Goal: Information Seeking & Learning: Learn about a topic

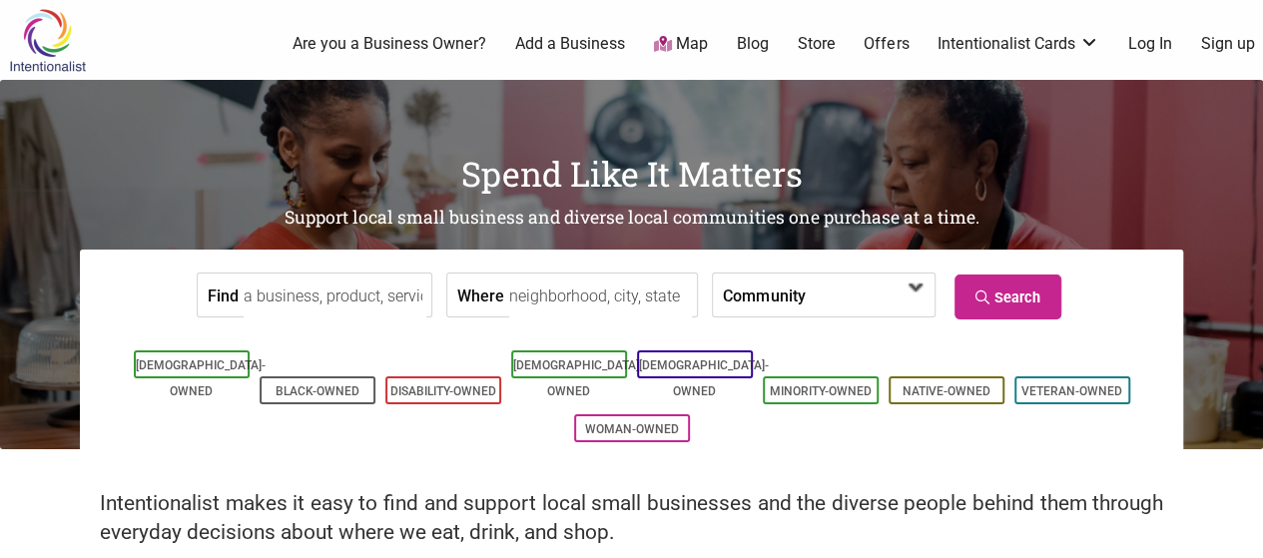
click at [805, 297] on span at bounding box center [869, 295] width 128 height 43
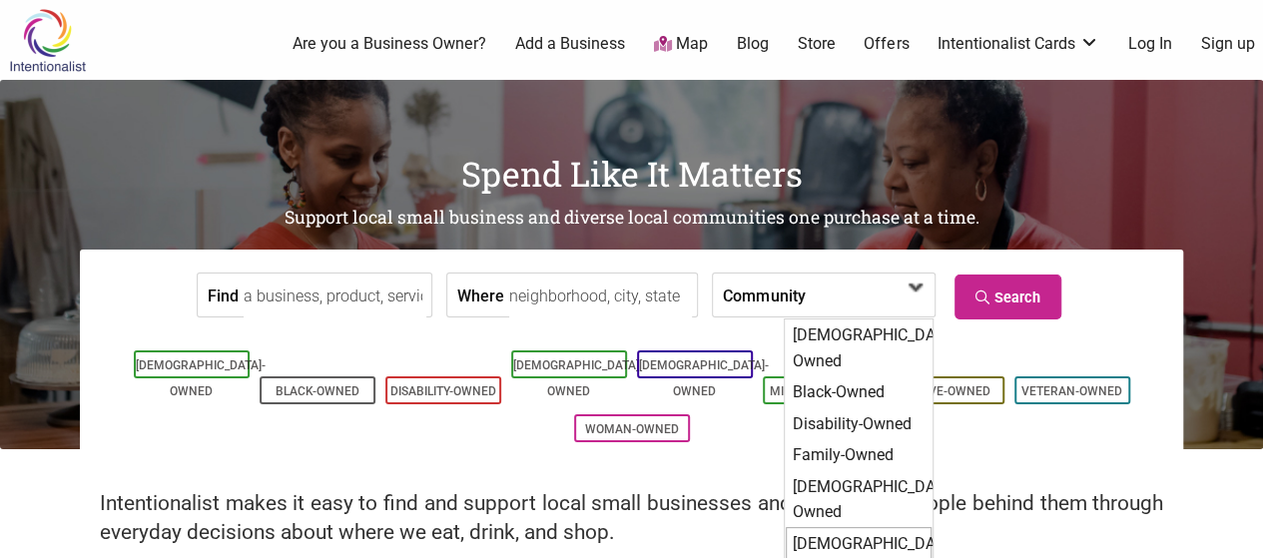
click at [830, 527] on div "[DEMOGRAPHIC_DATA]-Owned" at bounding box center [859, 556] width 146 height 59
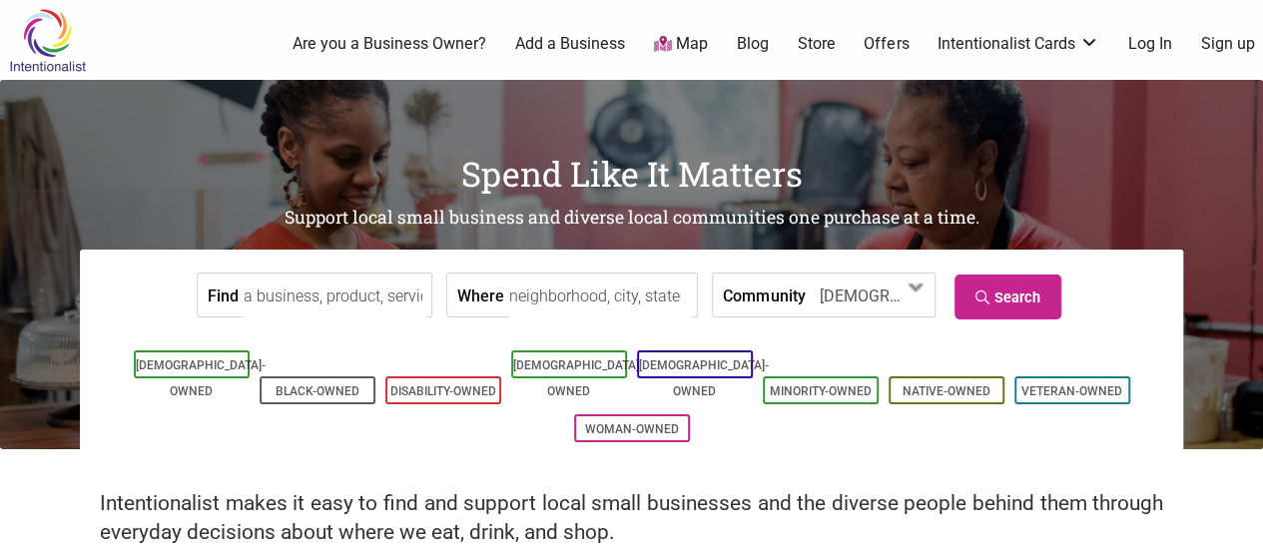
click at [554, 288] on input "Where" at bounding box center [600, 296] width 183 height 45
type input "[US_STATE], [GEOGRAPHIC_DATA], [GEOGRAPHIC_DATA]"
click at [1024, 298] on link "Search" at bounding box center [1007, 297] width 107 height 45
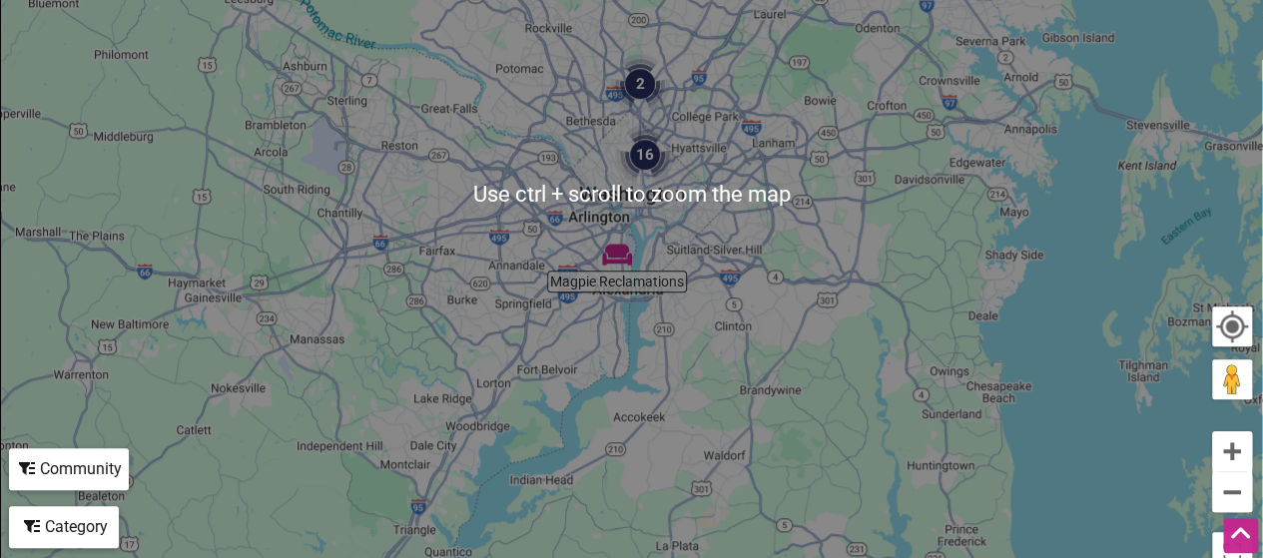
scroll to position [499, 0]
click at [734, 103] on div "To navigate, press the arrow keys." at bounding box center [631, 192] width 1261 height 777
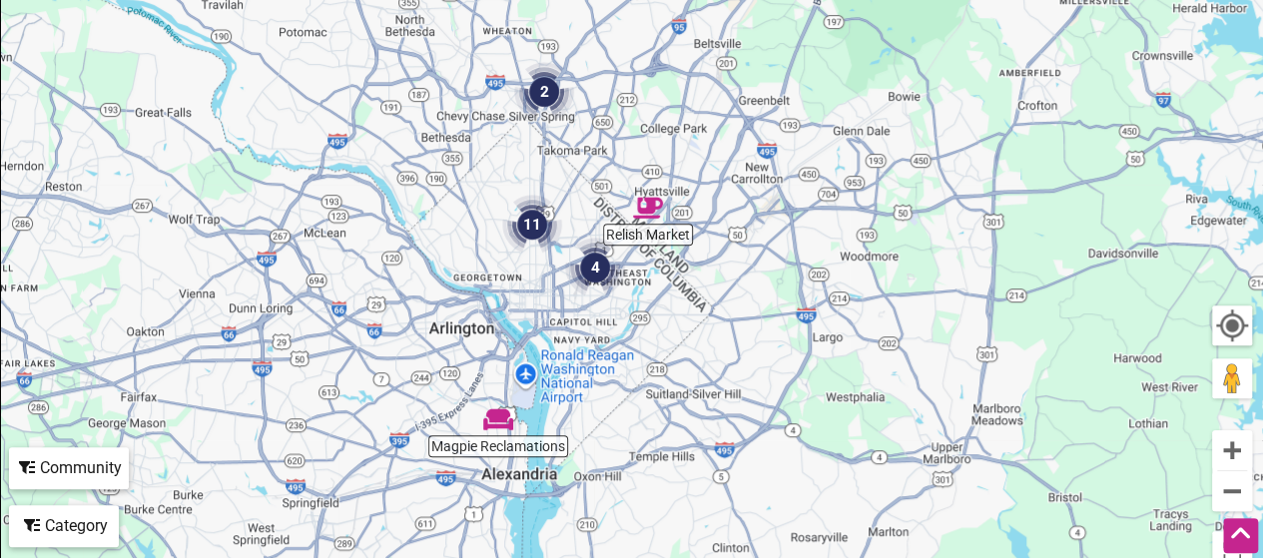
click at [618, 169] on div "To navigate, press the arrow keys." at bounding box center [631, 192] width 1261 height 777
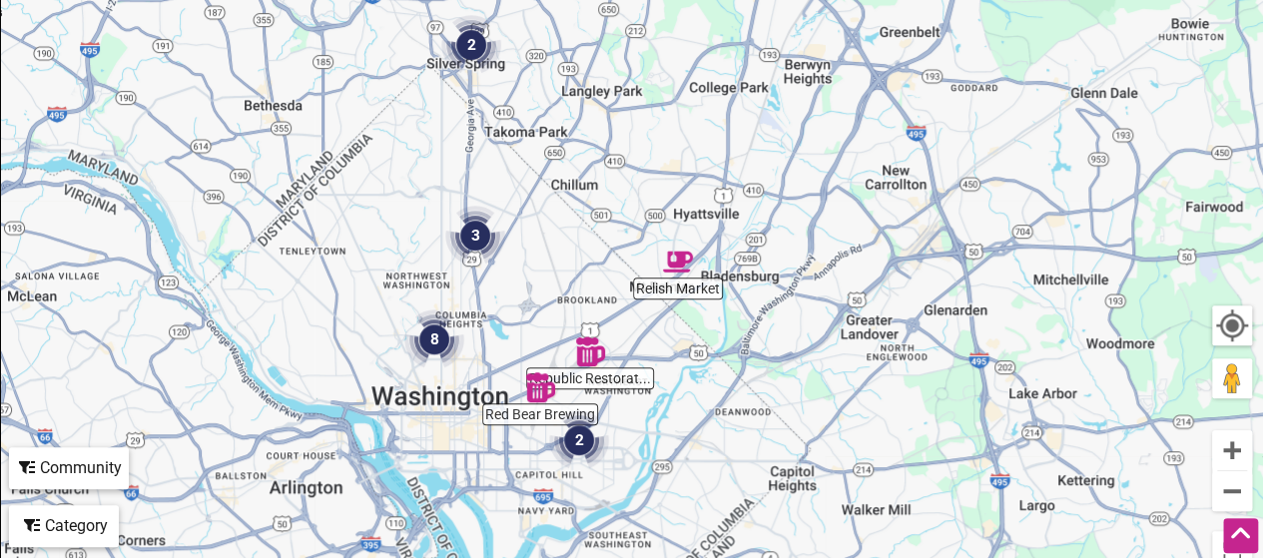
click at [523, 302] on div "To navigate, press the arrow keys." at bounding box center [631, 192] width 1261 height 777
click at [524, 302] on div "To navigate, press the arrow keys." at bounding box center [631, 192] width 1261 height 777
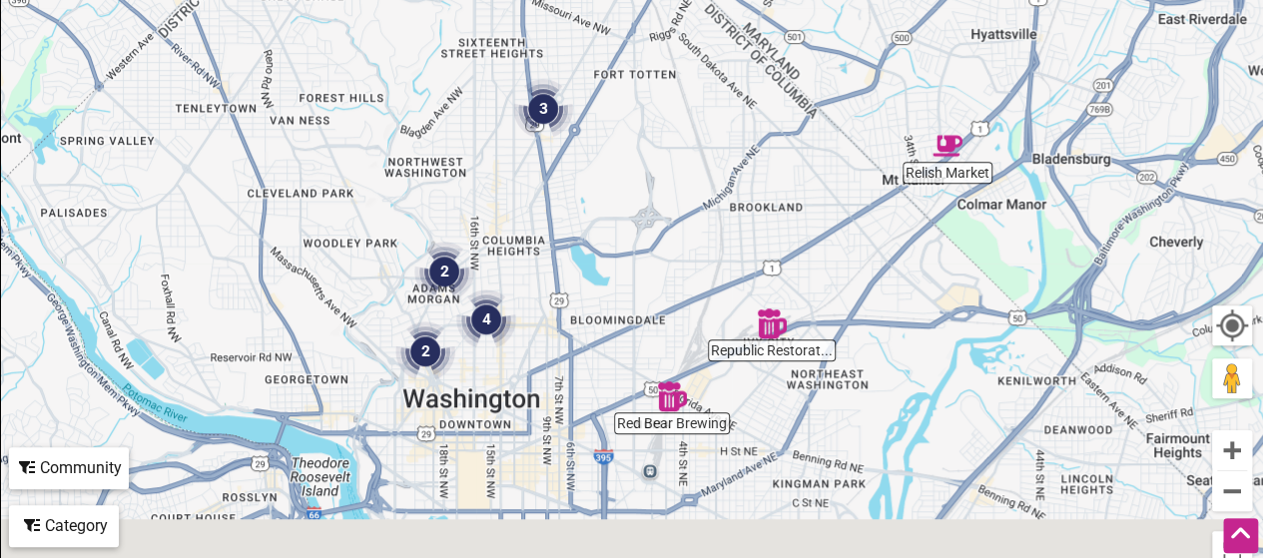
drag, startPoint x: 518, startPoint y: 363, endPoint x: 604, endPoint y: 289, distance: 113.3
click at [607, 294] on div "To navigate, press the arrow keys." at bounding box center [631, 192] width 1261 height 777
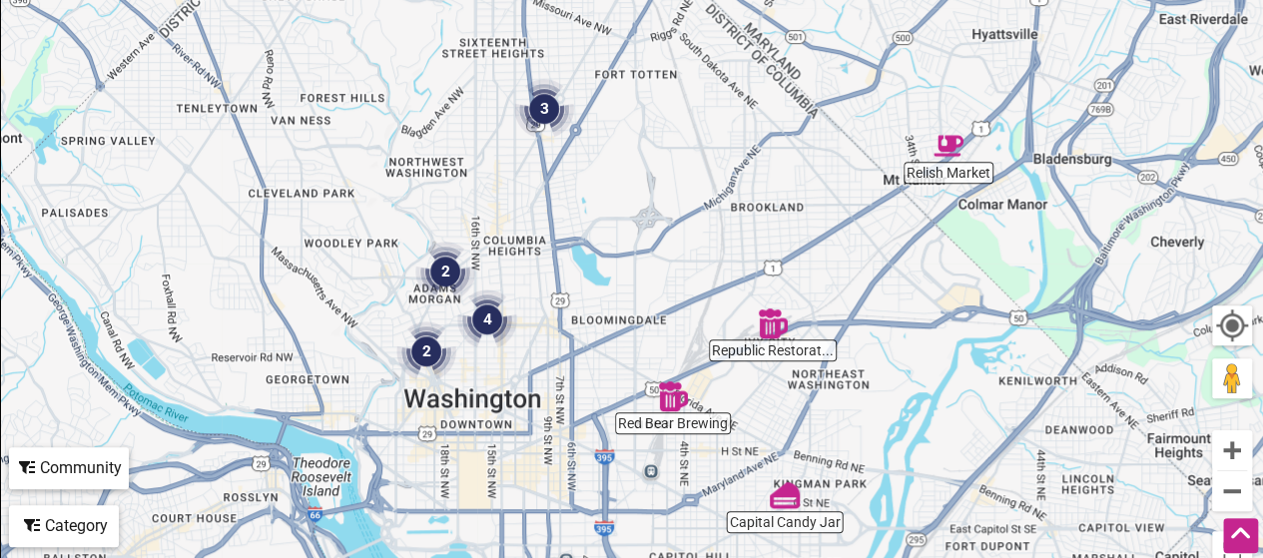
click at [490, 320] on img "4" at bounding box center [487, 319] width 60 height 60
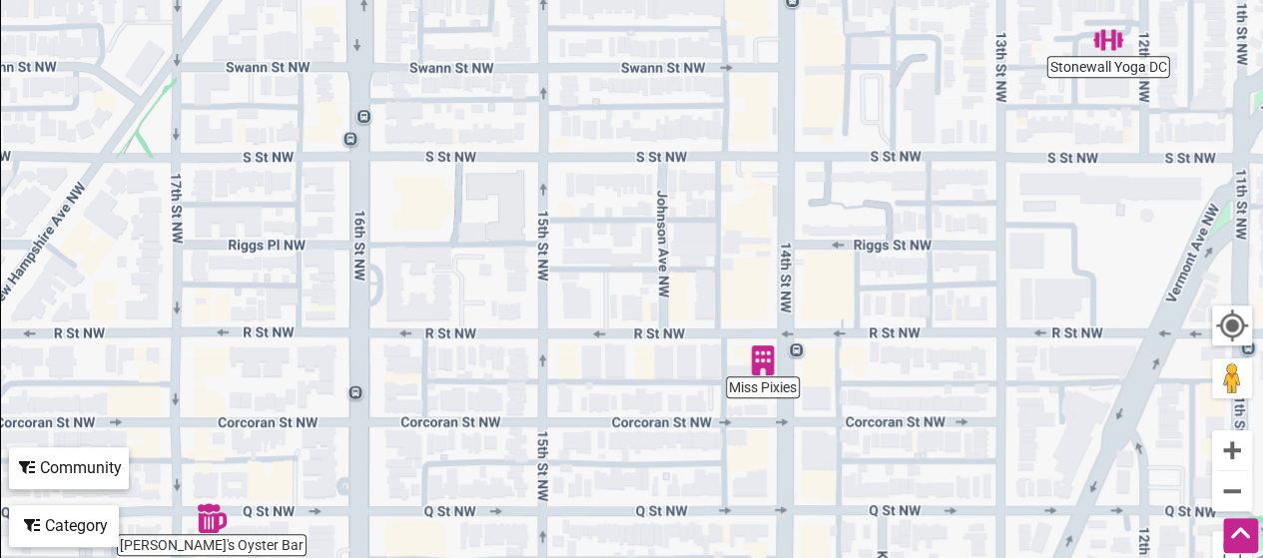
click at [760, 363] on img "Miss Pixies" at bounding box center [763, 360] width 30 height 30
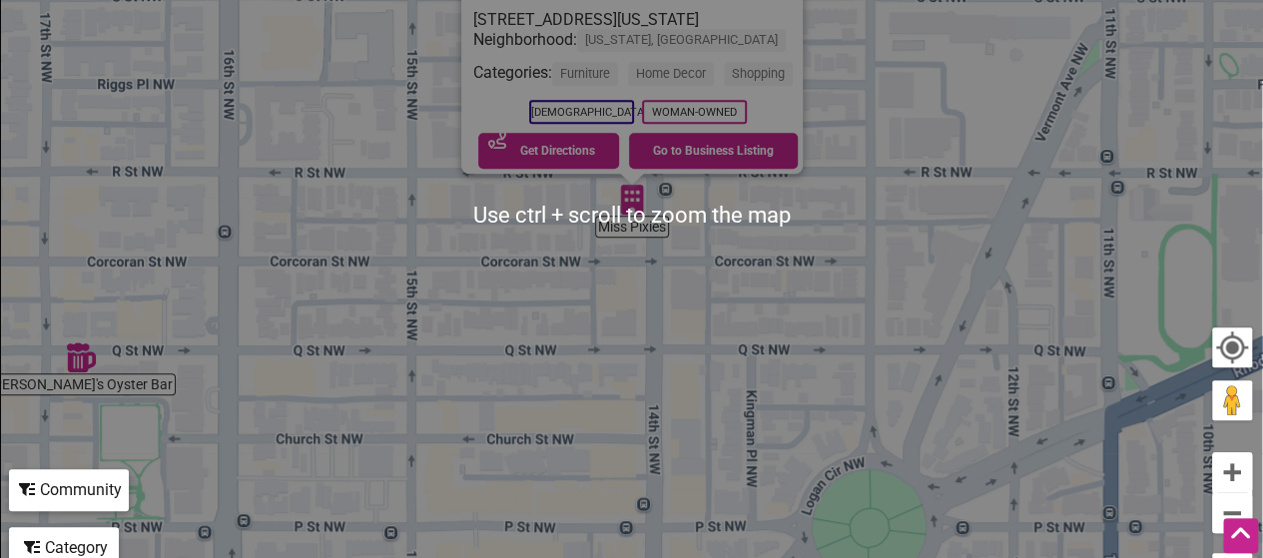
scroll to position [399, 0]
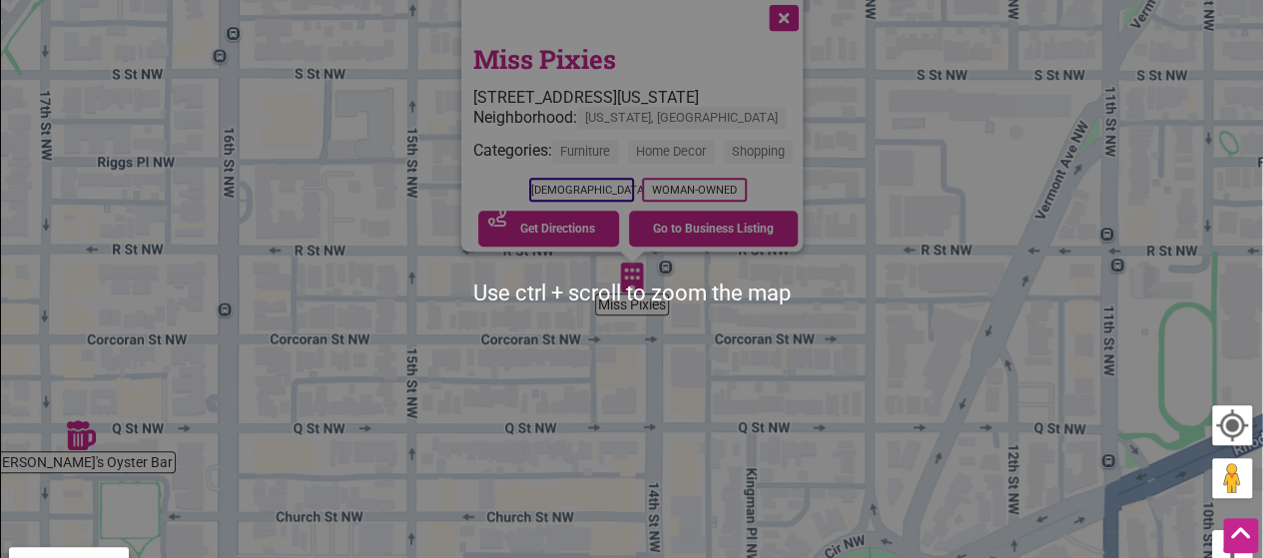
click at [84, 434] on img "Hank's Oyster Bar" at bounding box center [81, 435] width 30 height 30
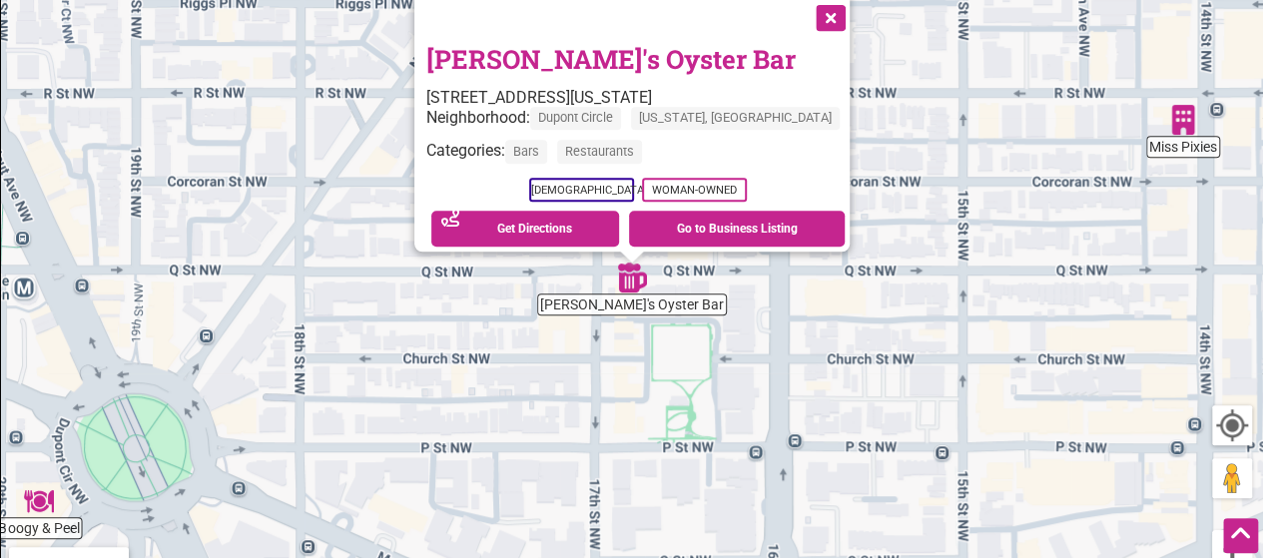
click at [941, 392] on div "To navigate, press the arrow keys. Hank's Oyster Bar 1624 Q St NW #100, Washing…" at bounding box center [631, 292] width 1261 height 777
click at [977, 296] on div "To navigate, press the arrow keys. Hank's Oyster Bar 1624 Q St NW #100, Washing…" at bounding box center [631, 292] width 1261 height 777
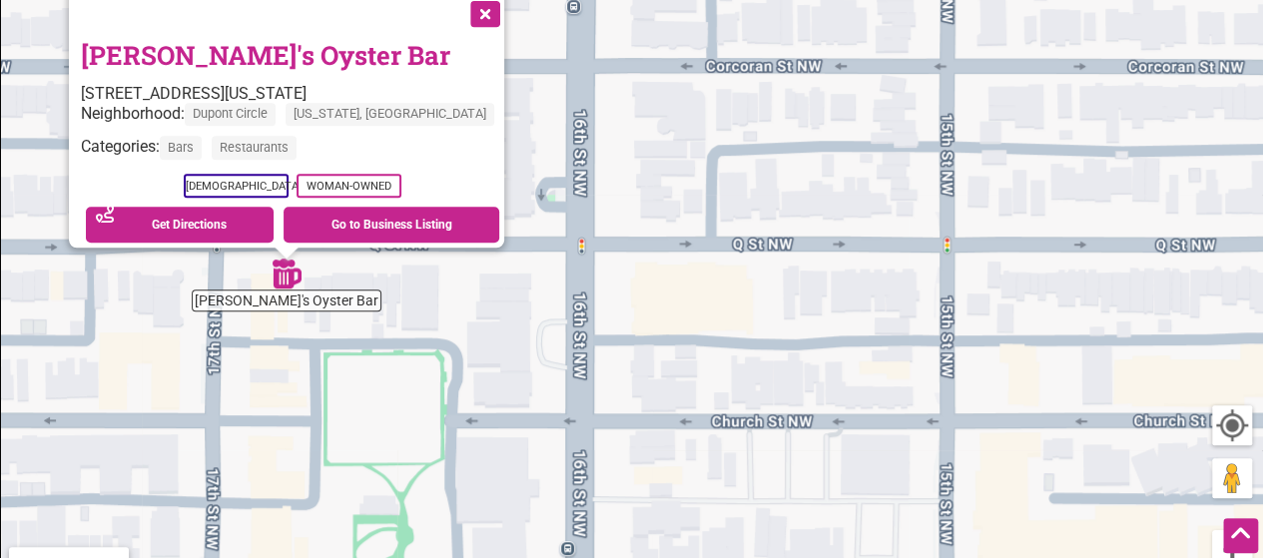
click at [714, 223] on div "To navigate, press the arrow keys. Hank's Oyster Bar 1624 Q St NW #100, Washing…" at bounding box center [631, 292] width 1261 height 777
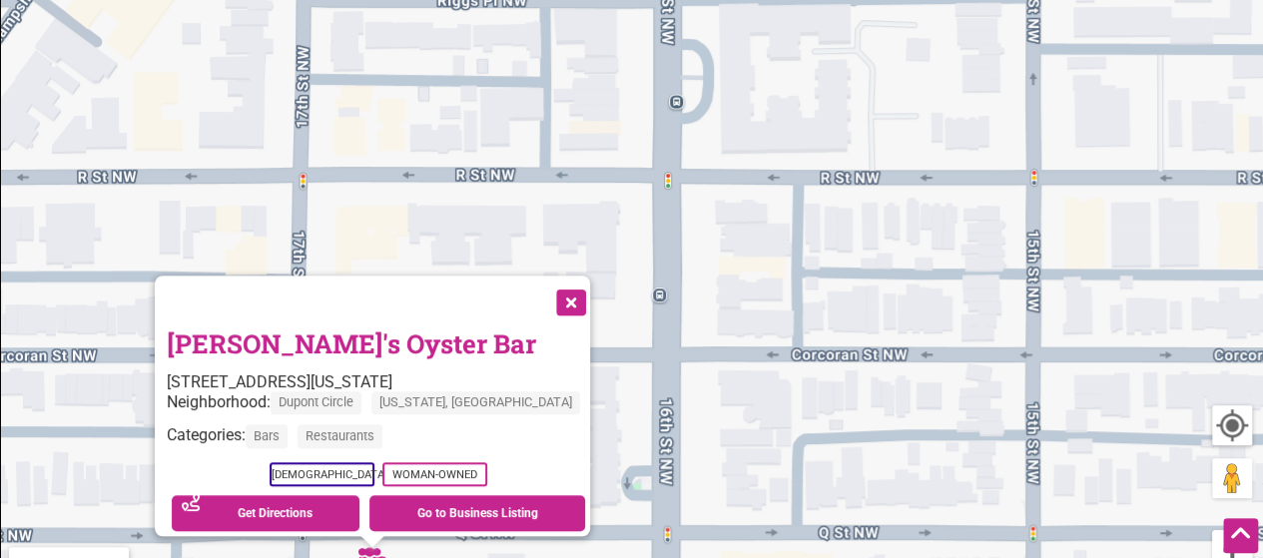
drag, startPoint x: 713, startPoint y: 171, endPoint x: 515, endPoint y: 346, distance: 264.4
click at [801, 484] on div "To navigate, press the arrow keys. Hank's Oyster Bar 1624 Q St NW #100, Washing…" at bounding box center [631, 292] width 1261 height 777
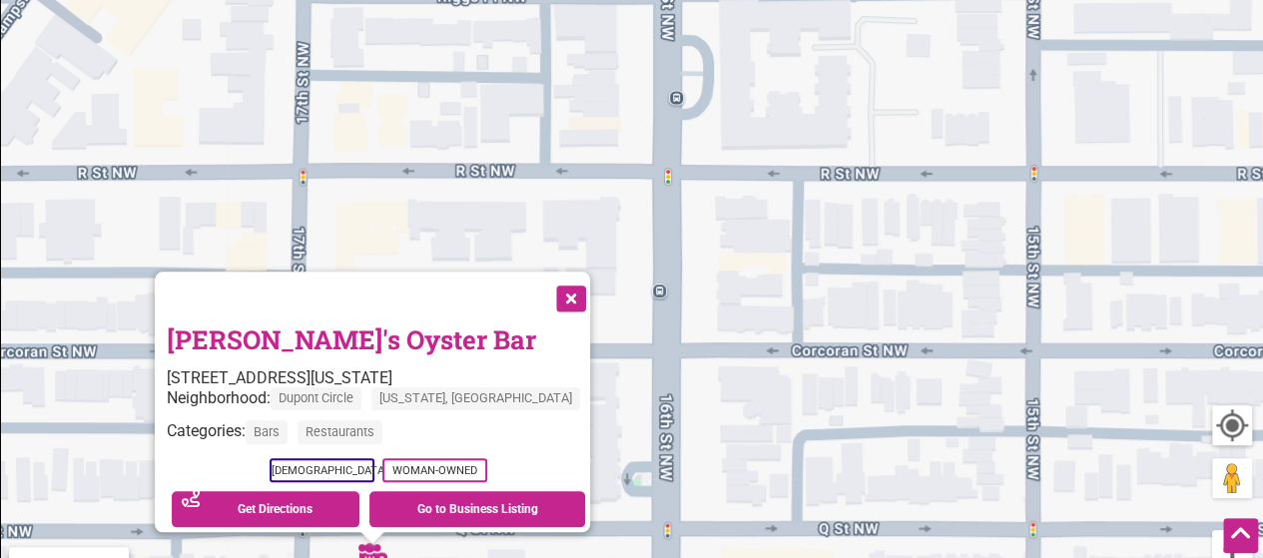
click at [544, 282] on button "Close" at bounding box center [569, 297] width 50 height 50
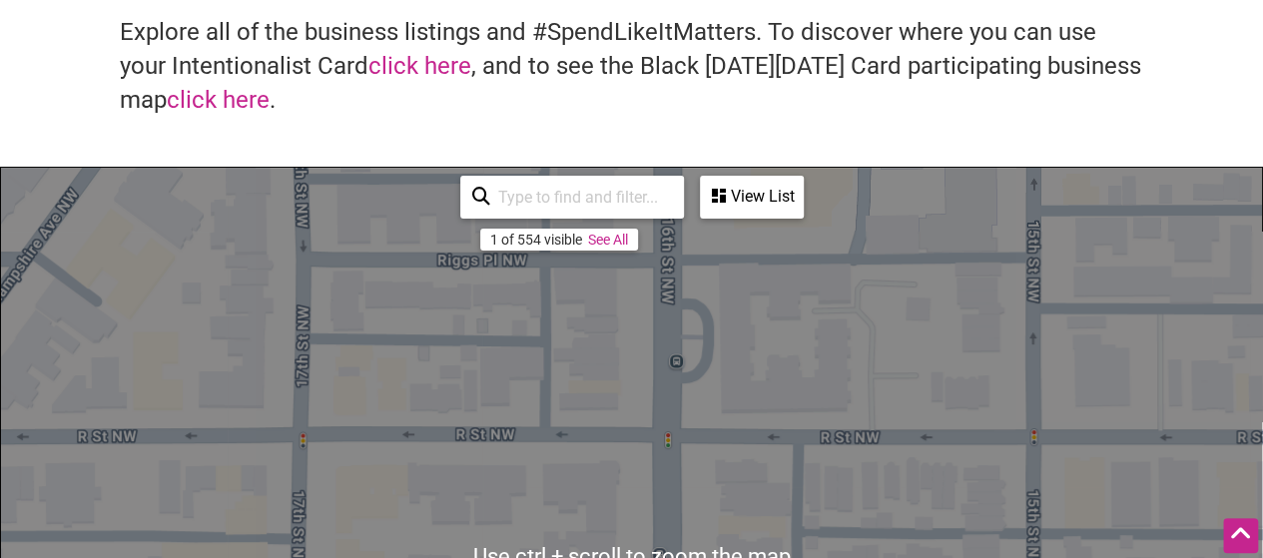
scroll to position [0, 0]
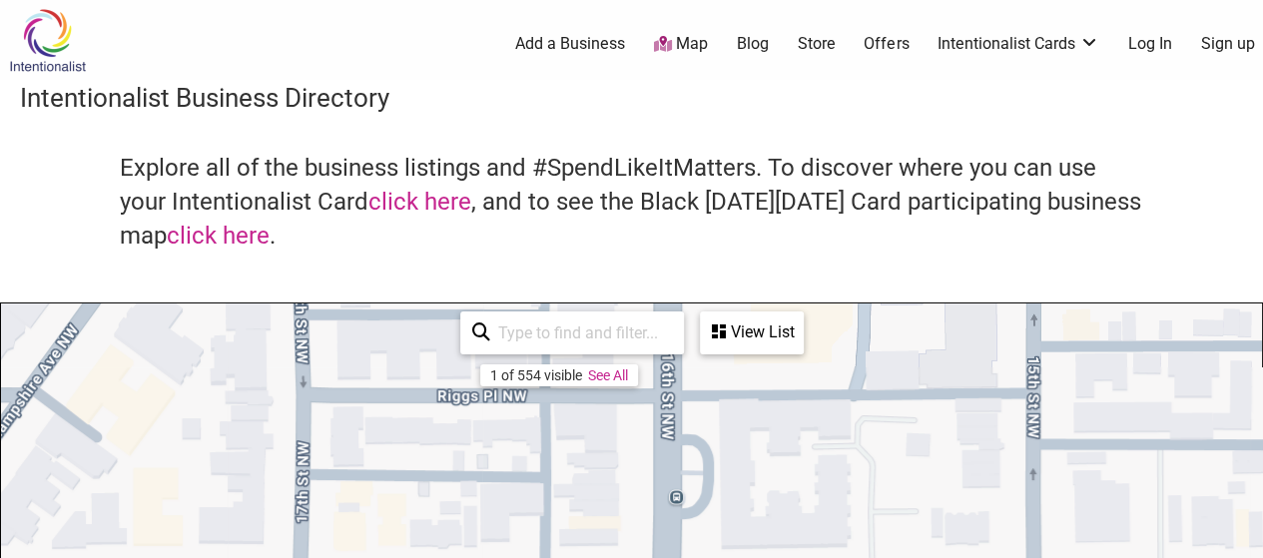
click at [1147, 124] on div "Intentionalist Business Directory" at bounding box center [631, 106] width 1263 height 52
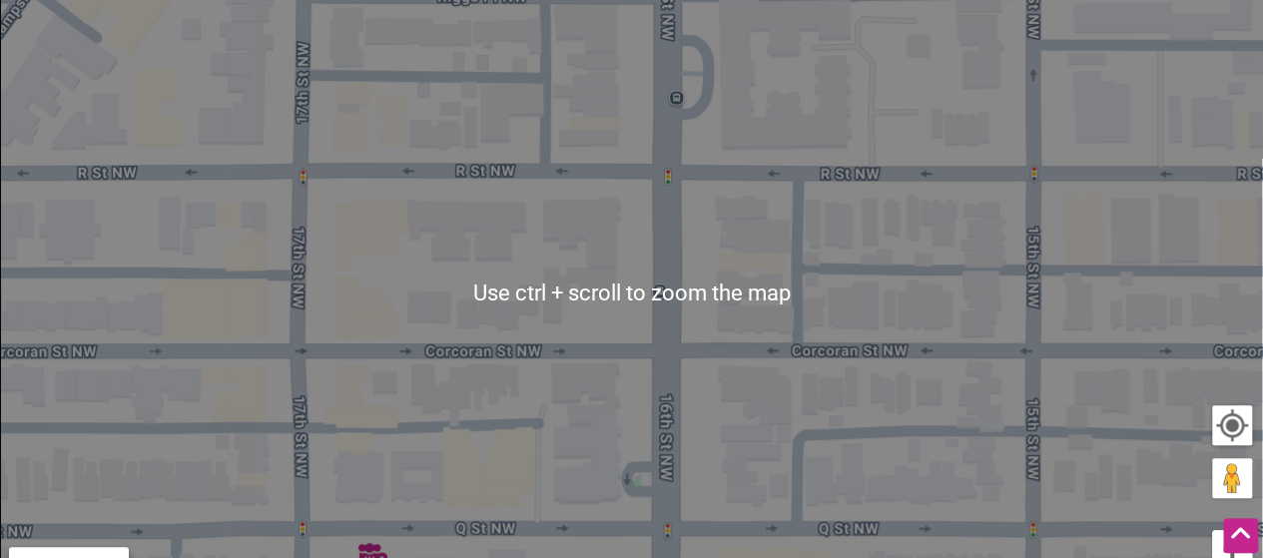
scroll to position [599, 0]
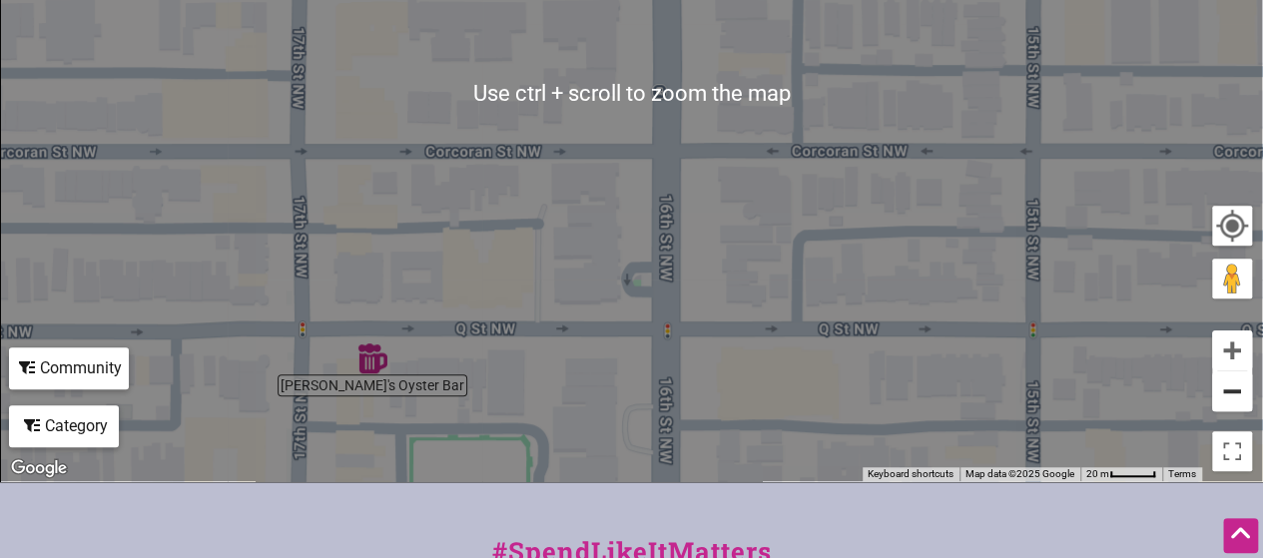
click at [1232, 406] on button "Zoom out" at bounding box center [1232, 391] width 40 height 40
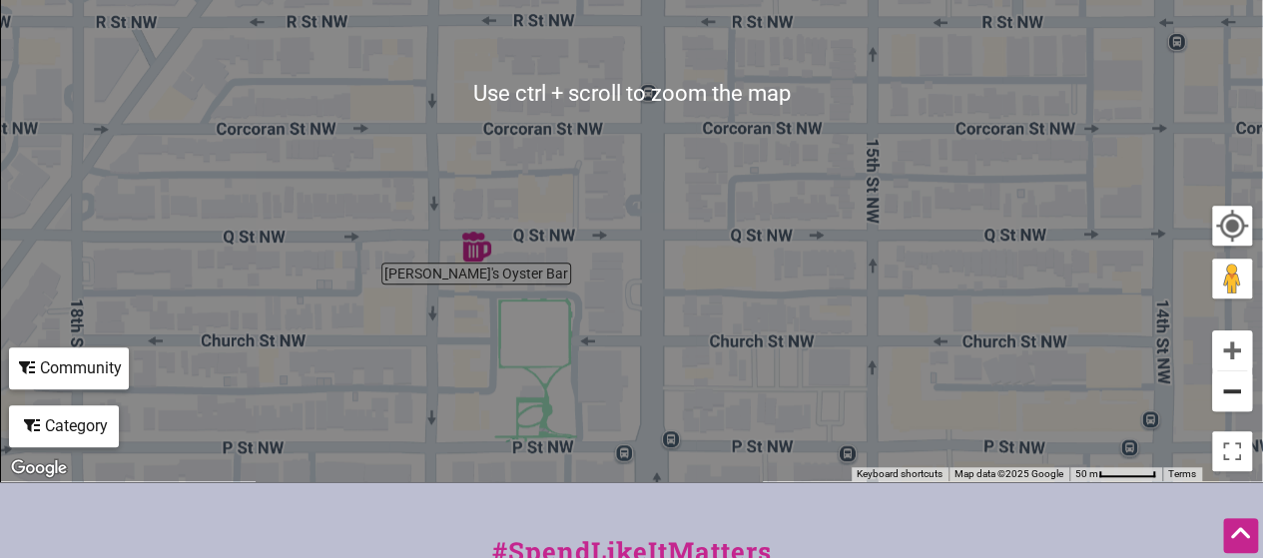
click at [1232, 406] on button "Zoom out" at bounding box center [1232, 391] width 40 height 40
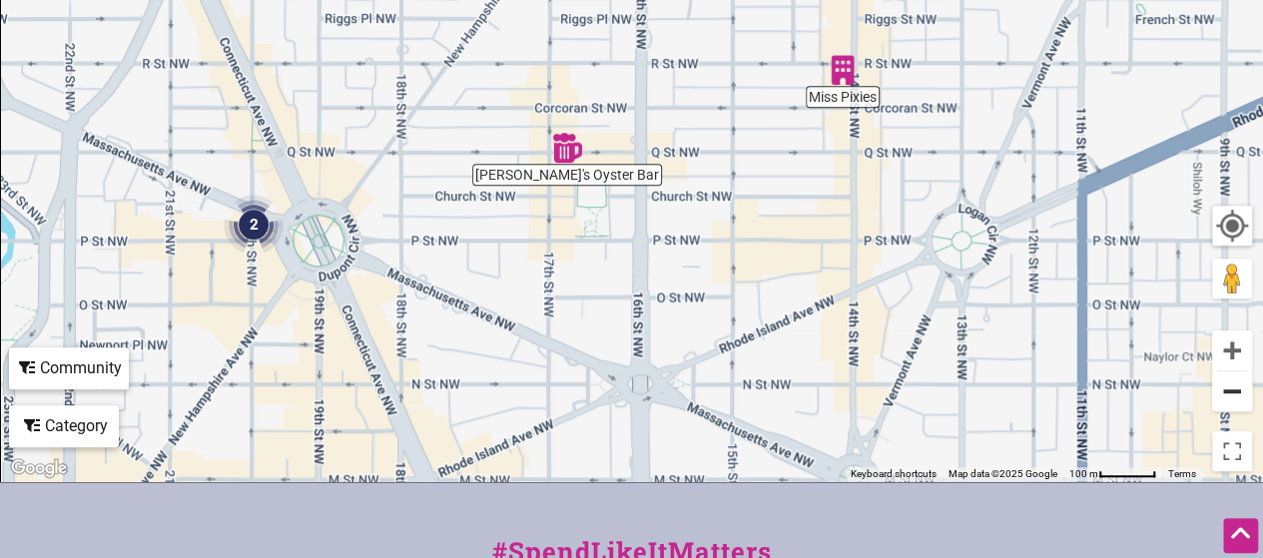
click at [1232, 406] on button "Zoom out" at bounding box center [1232, 391] width 40 height 40
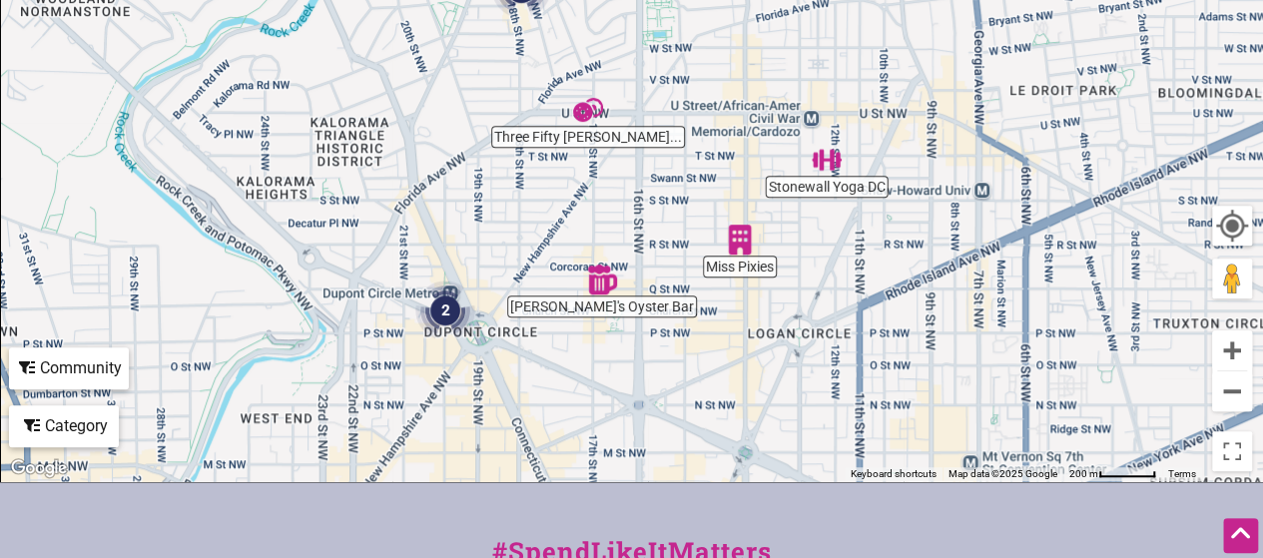
drag, startPoint x: 503, startPoint y: 119, endPoint x: 503, endPoint y: 230, distance: 110.8
click at [503, 230] on div "To navigate, press the arrow keys." at bounding box center [631, 93] width 1261 height 777
click at [577, 117] on img "Three Fifty Bakery & Coffee Bar" at bounding box center [588, 110] width 30 height 30
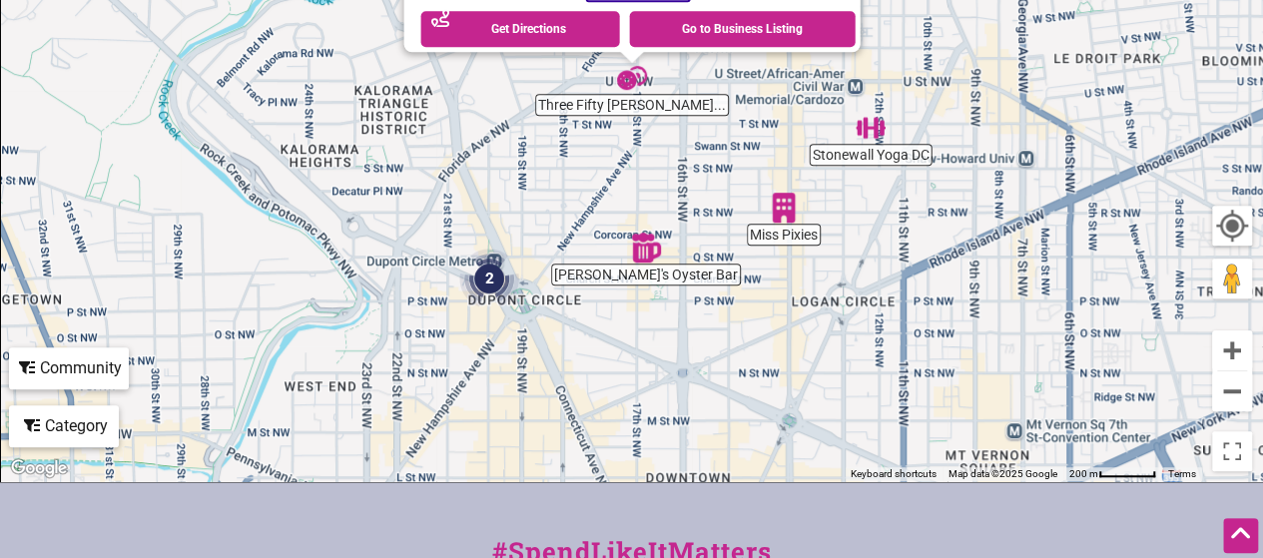
click at [491, 281] on img "2" at bounding box center [489, 279] width 60 height 60
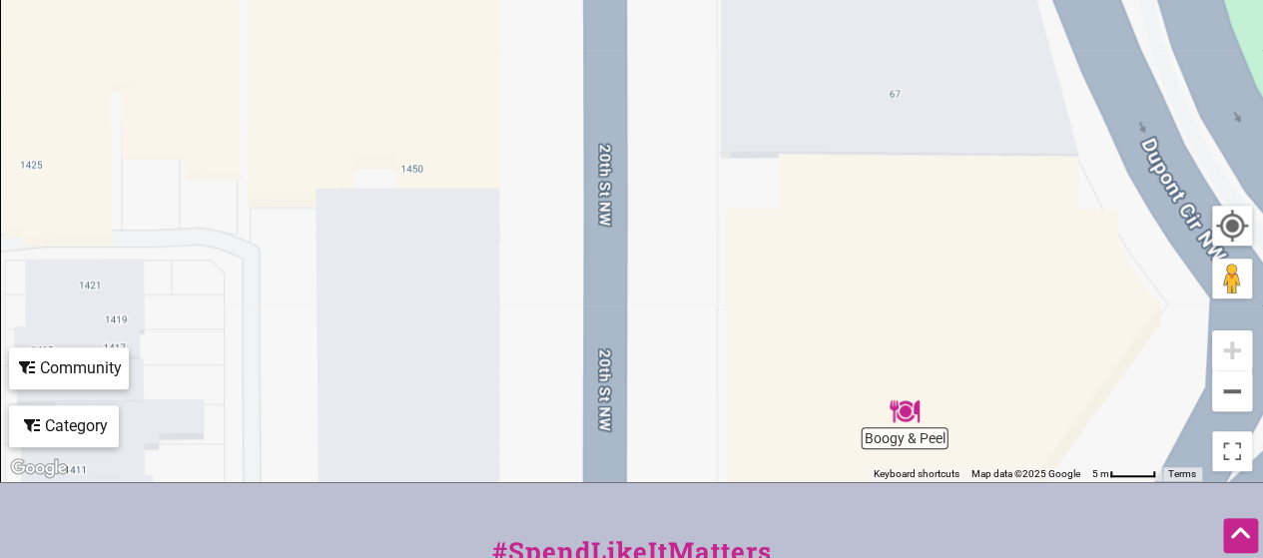
click at [905, 426] on div "To navigate, press the arrow keys." at bounding box center [631, 93] width 1261 height 777
click at [901, 415] on img "Boogy & Peel" at bounding box center [904, 411] width 30 height 30
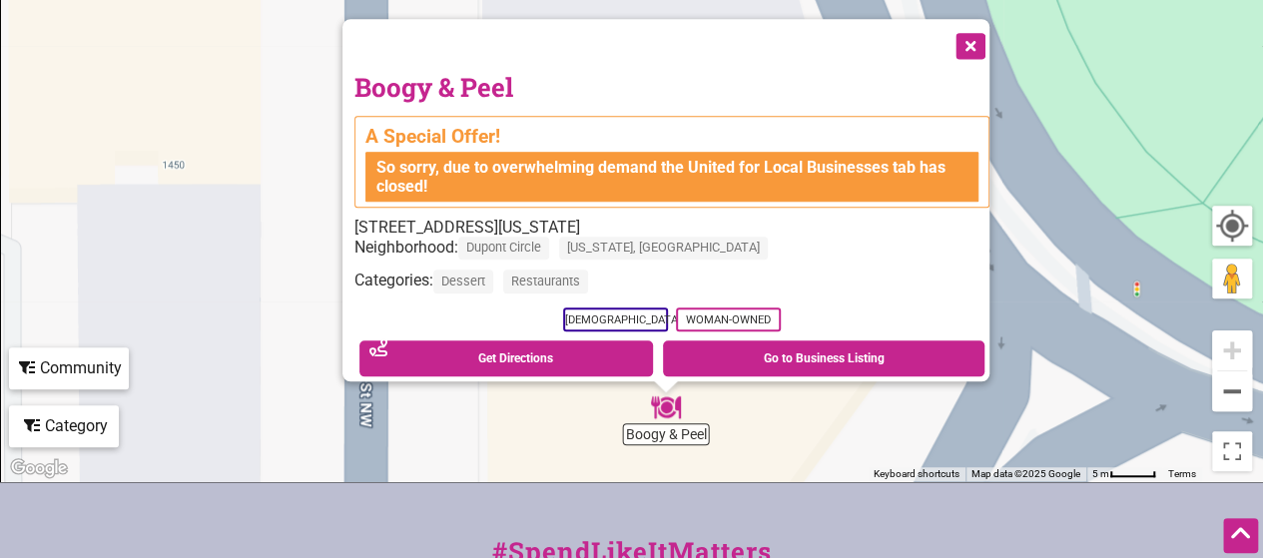
drag, startPoint x: 771, startPoint y: 193, endPoint x: 806, endPoint y: 438, distance: 248.0
click at [806, 438] on div "To navigate, press the arrow keys. Boogy & Peel A Special Offer! So sorry, due …" at bounding box center [631, 93] width 1261 height 777
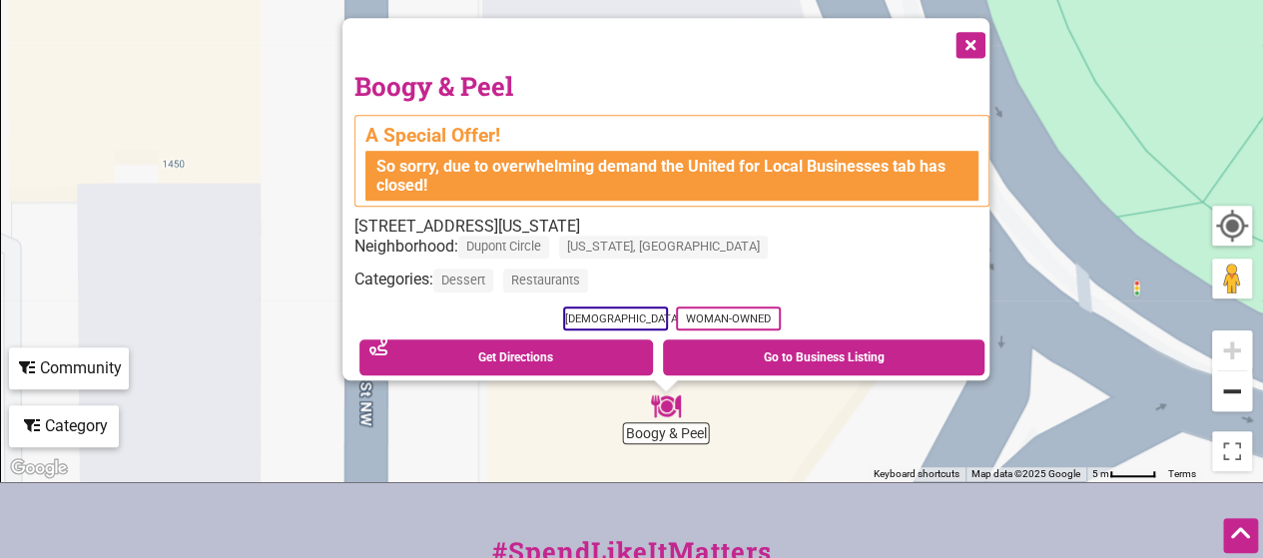
click at [1232, 401] on button "Zoom out" at bounding box center [1232, 391] width 40 height 40
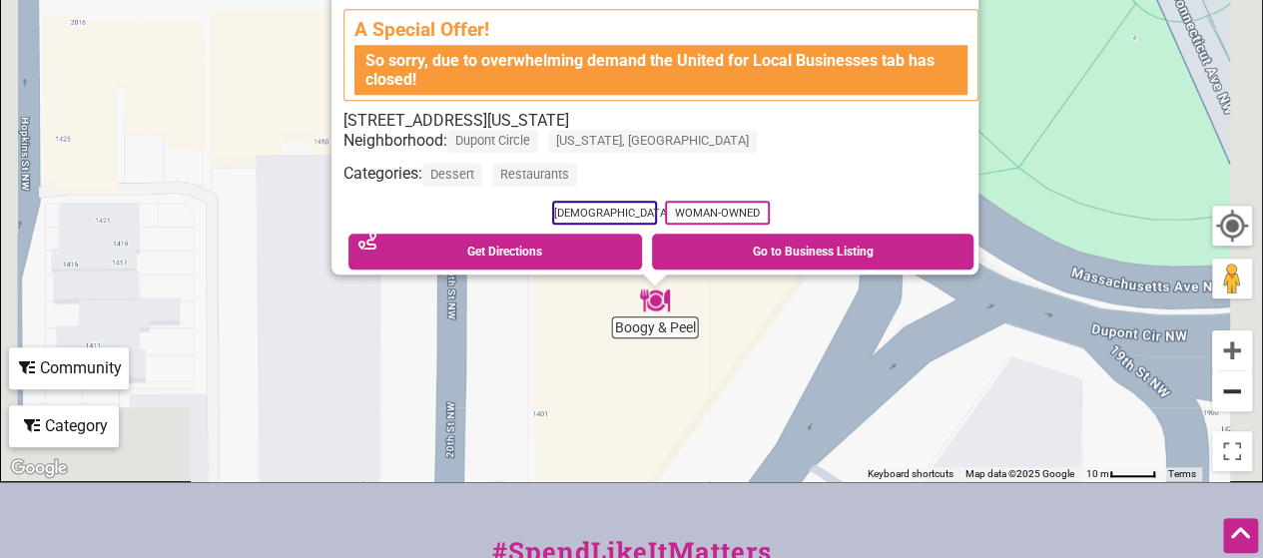
click at [1232, 401] on button "Zoom out" at bounding box center [1232, 391] width 40 height 40
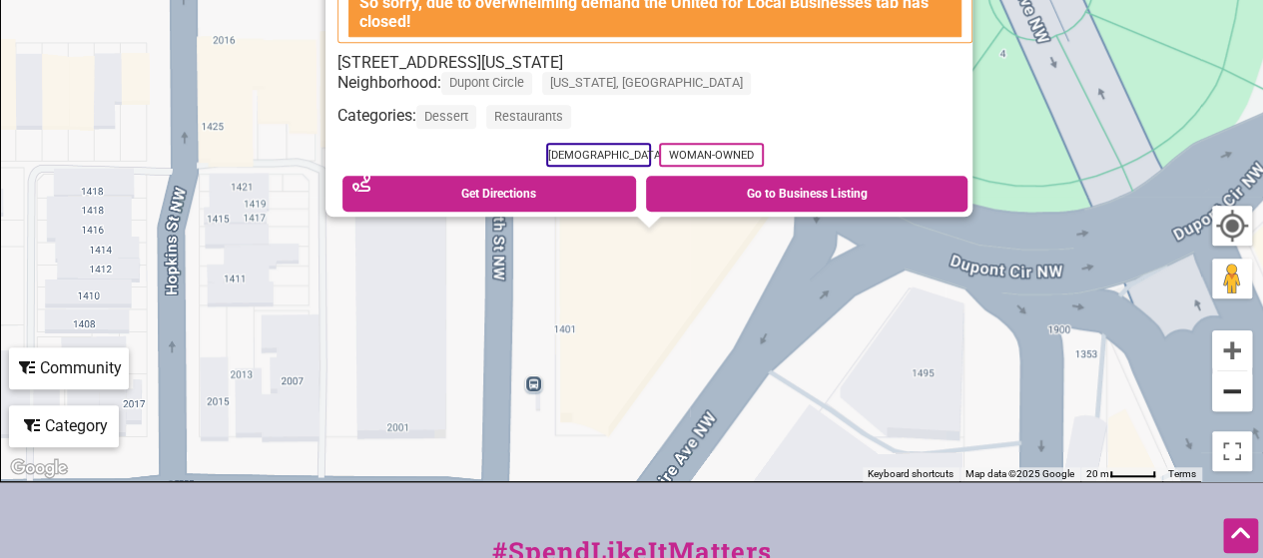
click at [1232, 401] on button "Zoom out" at bounding box center [1232, 391] width 40 height 40
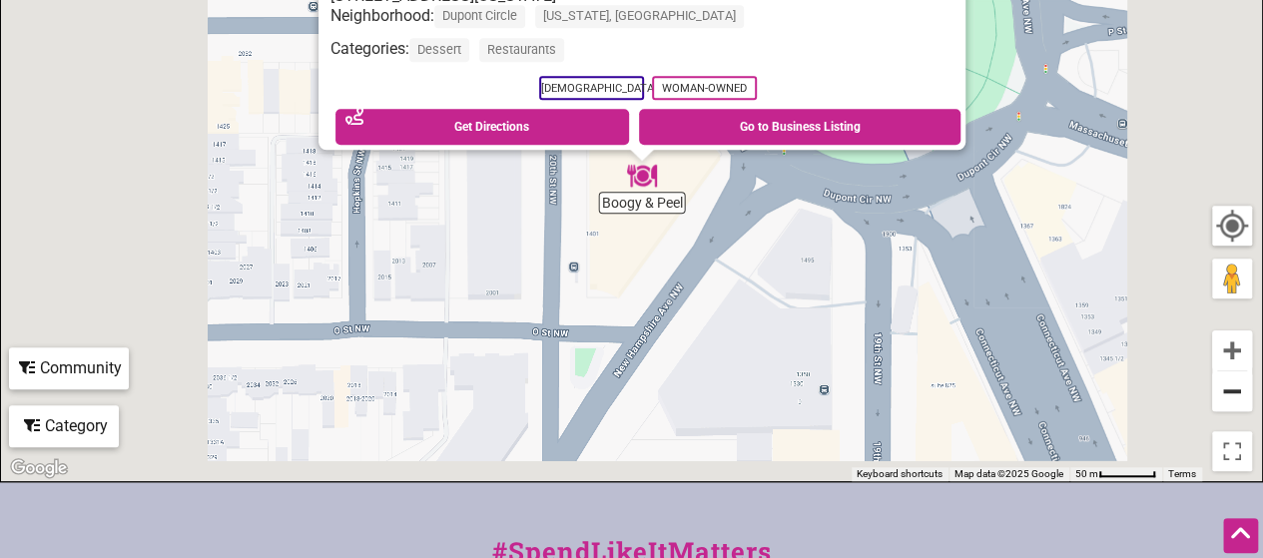
click at [1232, 401] on button "Zoom out" at bounding box center [1232, 391] width 40 height 40
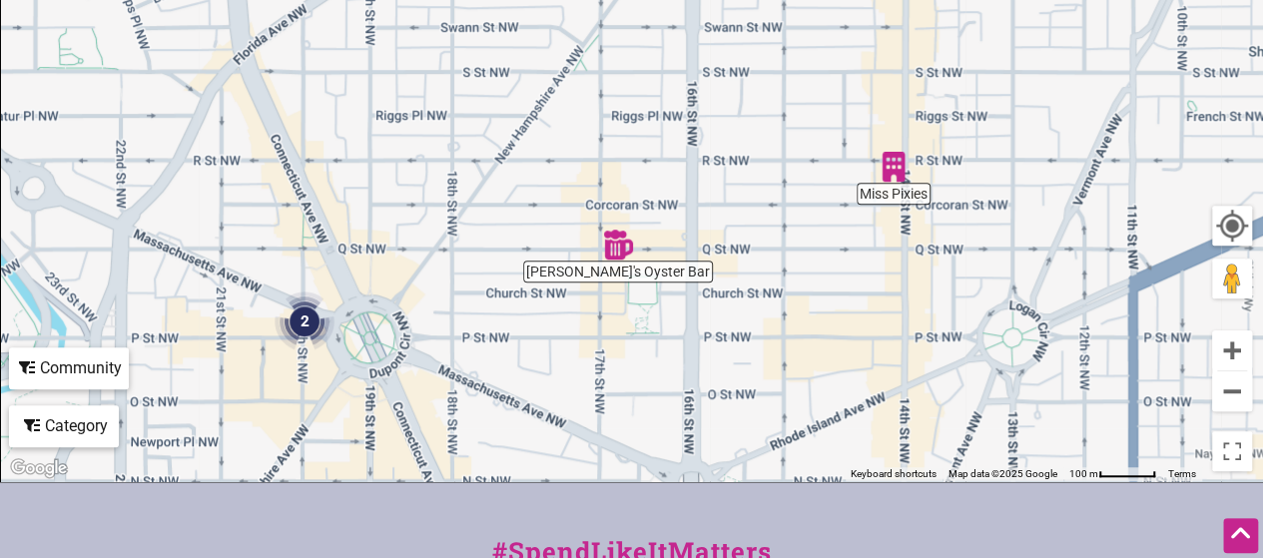
drag, startPoint x: 794, startPoint y: 105, endPoint x: 1232, endPoint y: 325, distance: 490.6
click at [481, 350] on div "To navigate, press the arrow keys." at bounding box center [631, 93] width 1261 height 777
click at [1244, 393] on button "Zoom out" at bounding box center [1232, 391] width 40 height 40
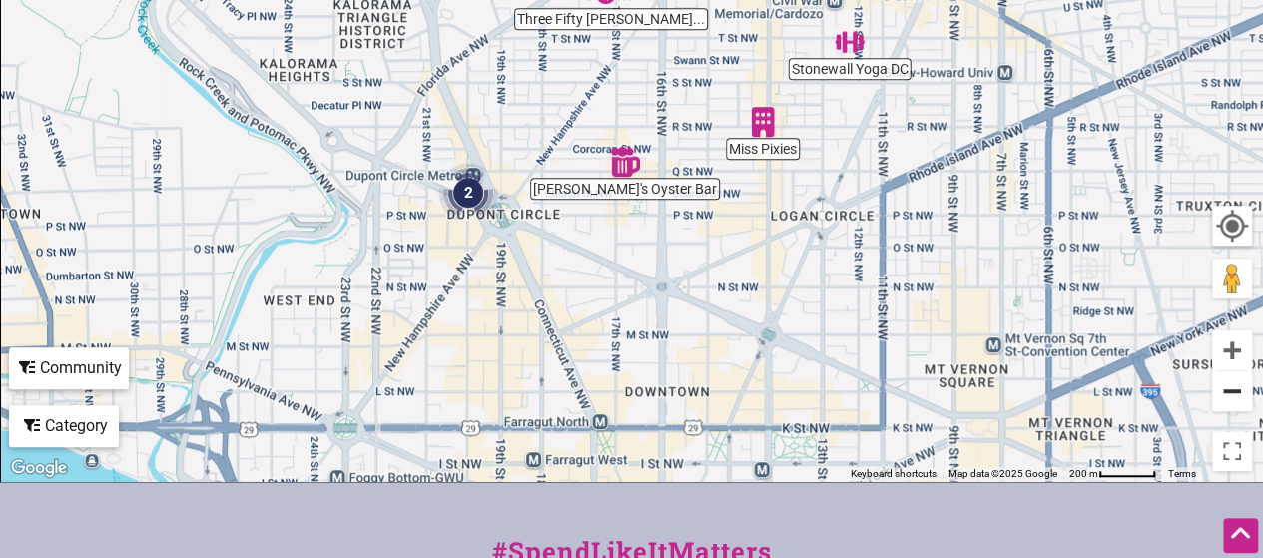
click at [1239, 394] on button "Zoom out" at bounding box center [1232, 391] width 40 height 40
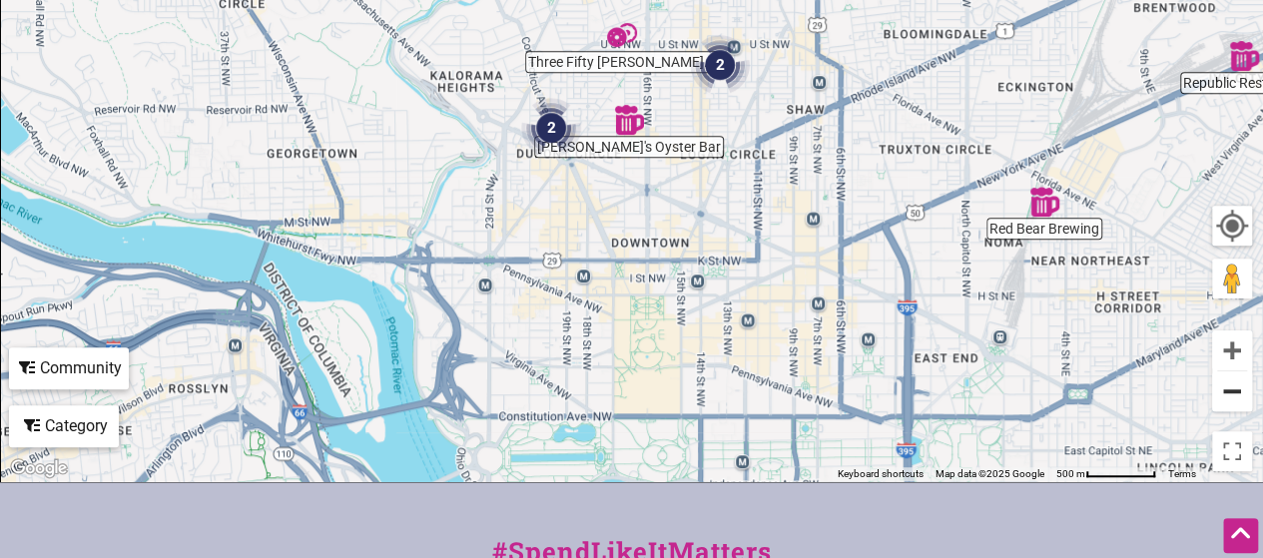
click at [1238, 394] on button "Zoom out" at bounding box center [1232, 391] width 40 height 40
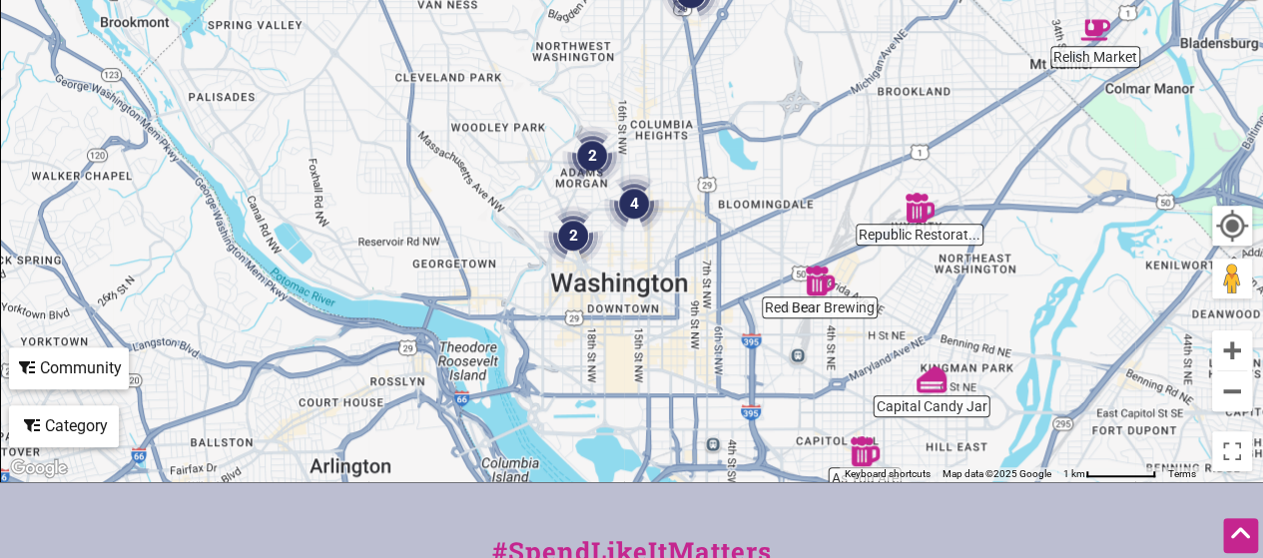
drag, startPoint x: 795, startPoint y: 71, endPoint x: 775, endPoint y: 209, distance: 139.2
click at [775, 209] on div "To navigate, press the arrow keys." at bounding box center [631, 93] width 1261 height 777
click at [1090, 33] on img "Relish Market" at bounding box center [1095, 30] width 30 height 30
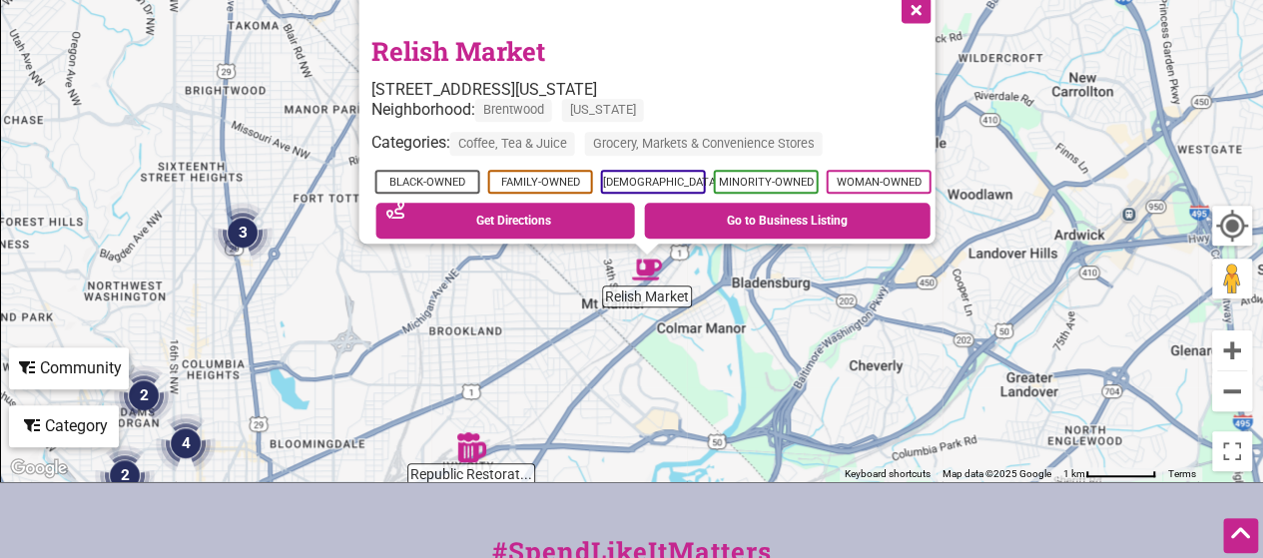
drag, startPoint x: 907, startPoint y: 185, endPoint x: 922, endPoint y: 376, distance: 192.2
click at [922, 376] on div "To navigate, press the arrow keys. Relish Market 3809 Rhode Island Ave, Brentwo…" at bounding box center [631, 93] width 1261 height 777
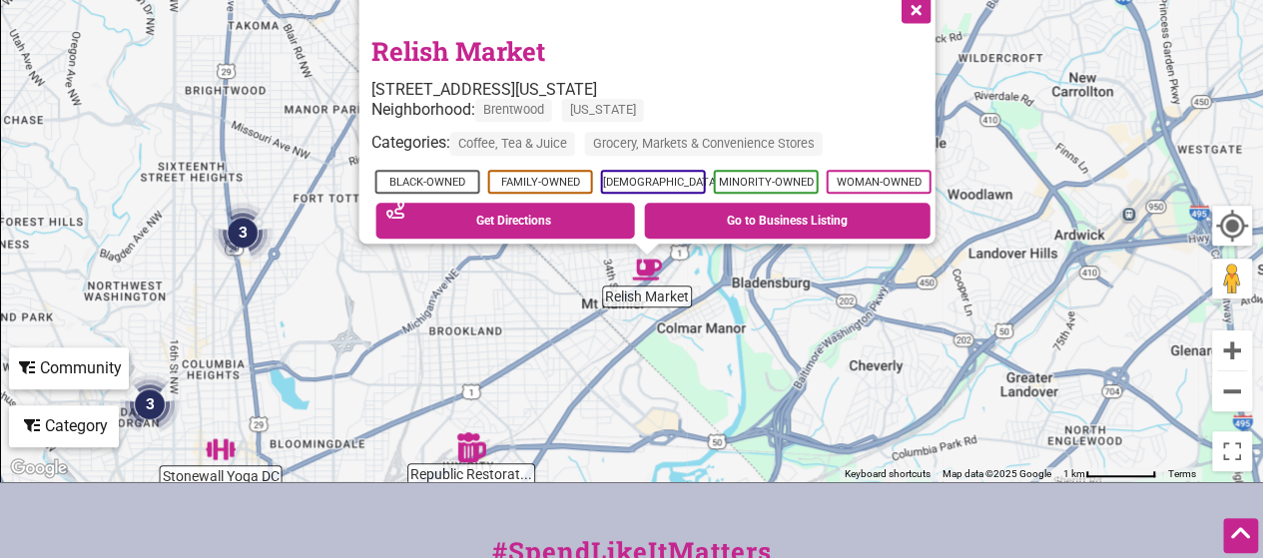
click at [922, 0] on button "Close" at bounding box center [913, 8] width 50 height 50
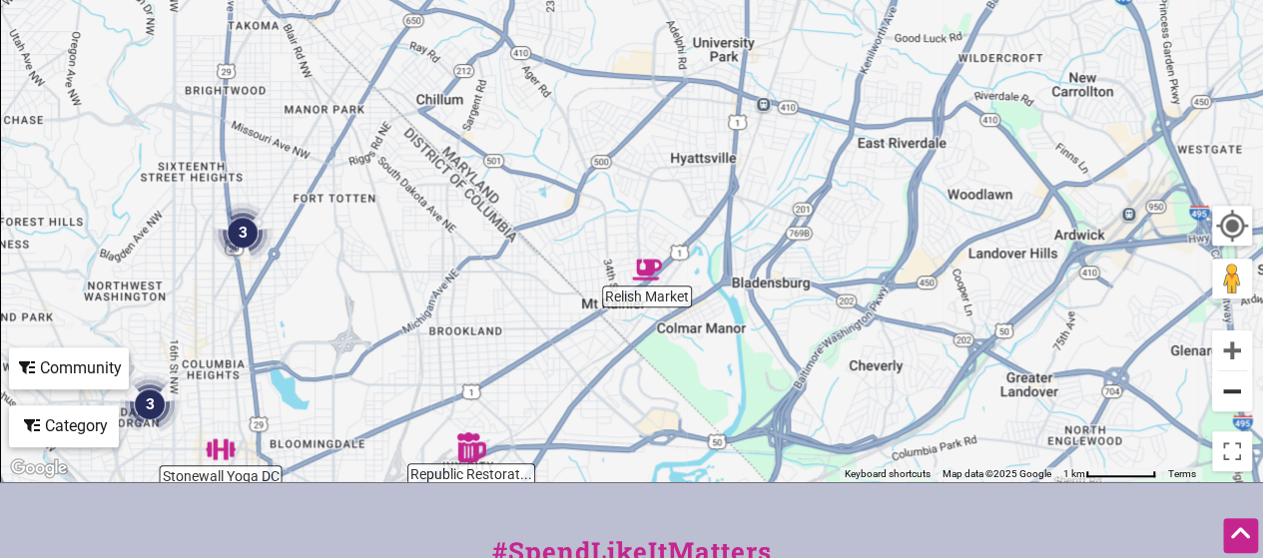
click at [1228, 401] on button "Zoom out" at bounding box center [1232, 391] width 40 height 40
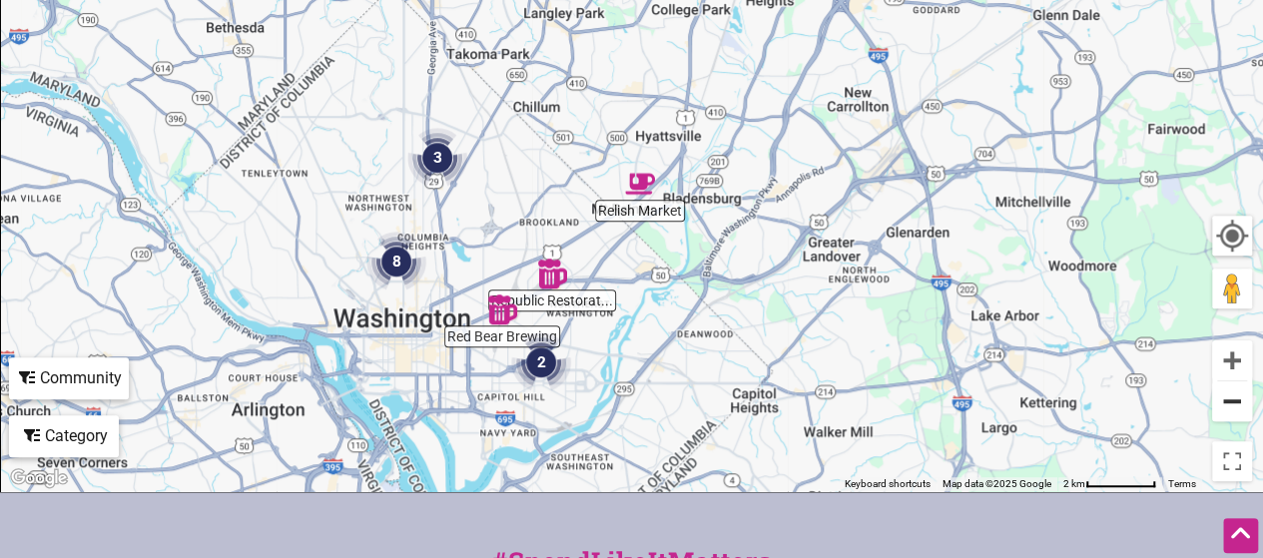
scroll to position [100, 0]
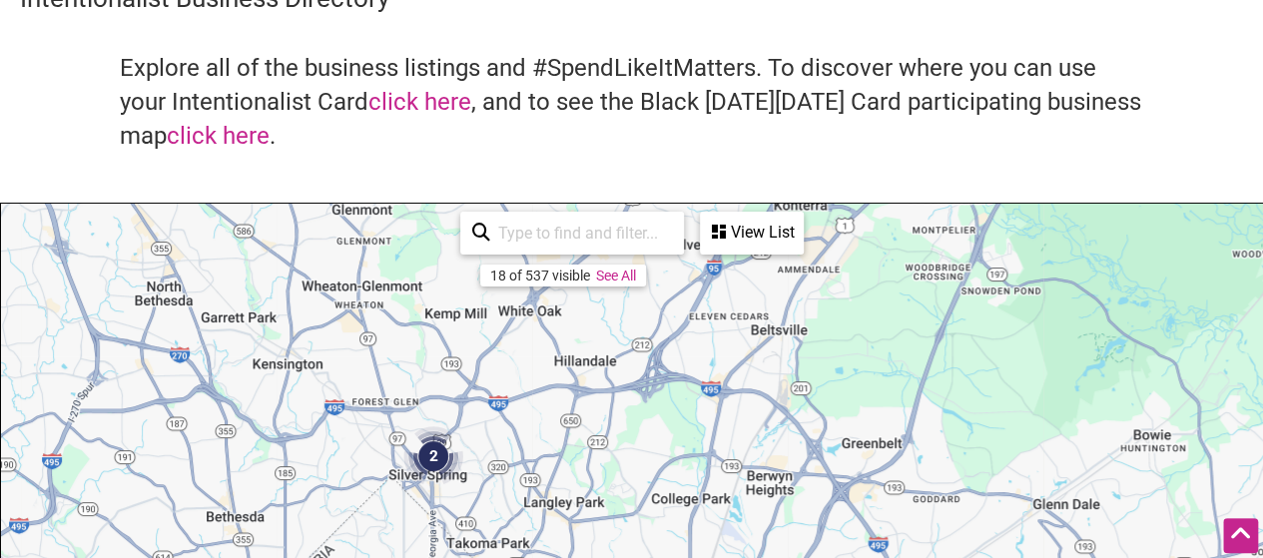
click at [631, 227] on input "search" at bounding box center [581, 233] width 182 height 39
click at [761, 225] on div "View List" at bounding box center [752, 233] width 100 height 38
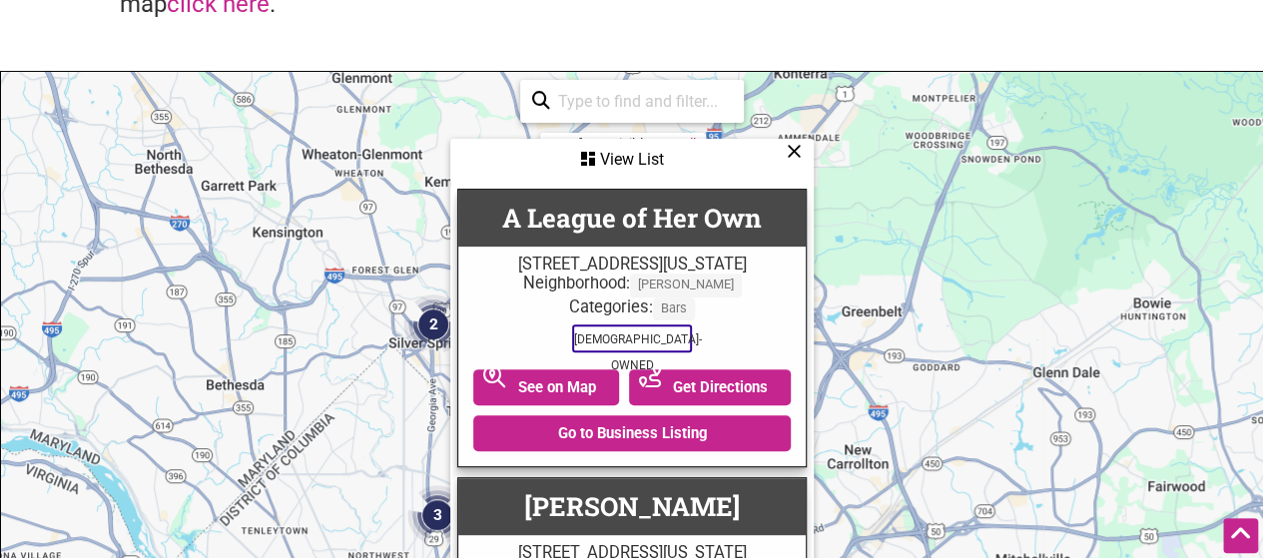
scroll to position [299, 0]
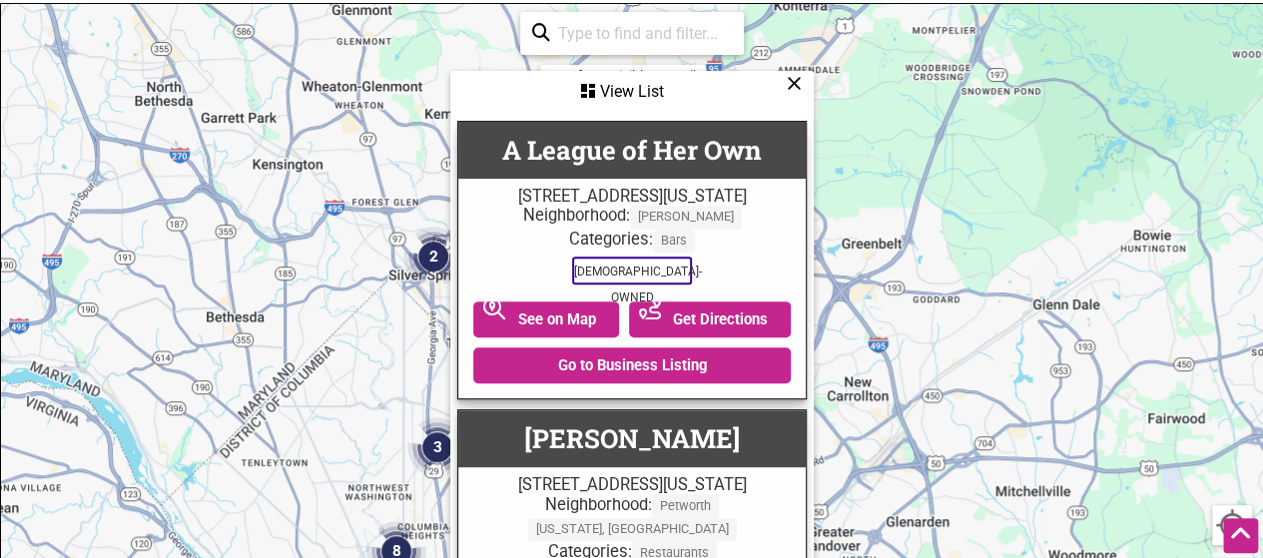
drag, startPoint x: 793, startPoint y: 91, endPoint x: 689, endPoint y: 61, distance: 108.0
click at [793, 84] on icon at bounding box center [794, 83] width 15 height 1
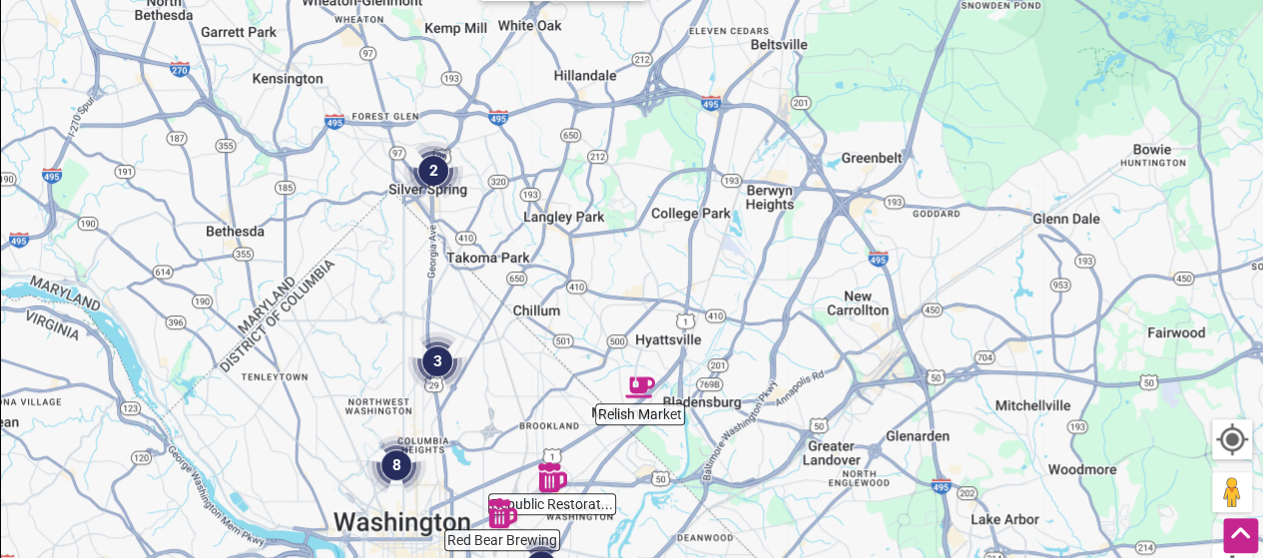
scroll to position [599, 0]
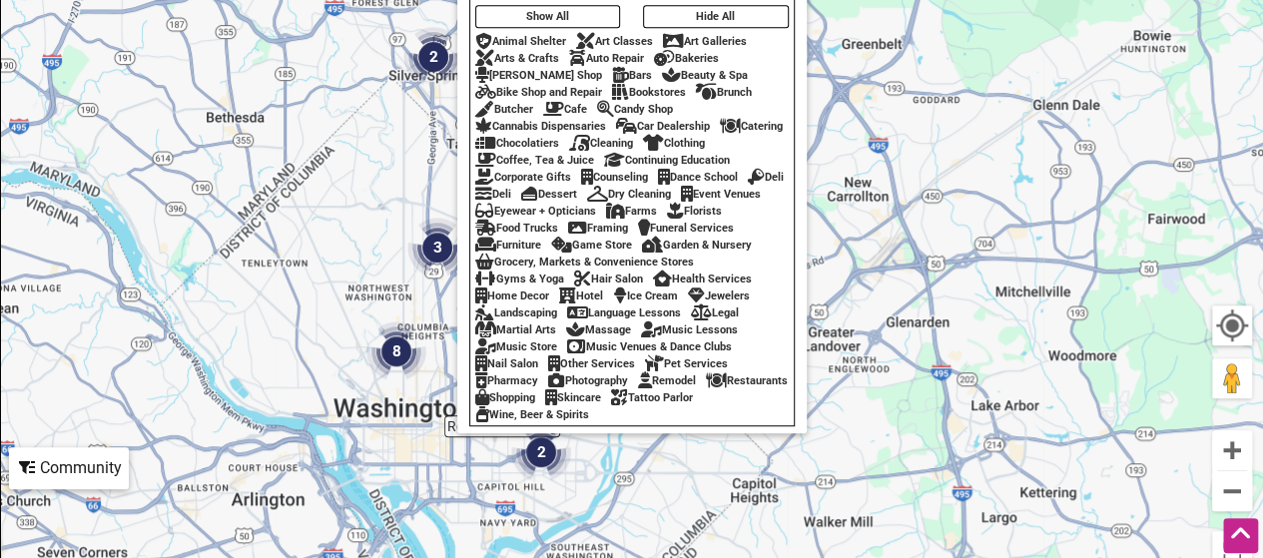
scroll to position [399, 0]
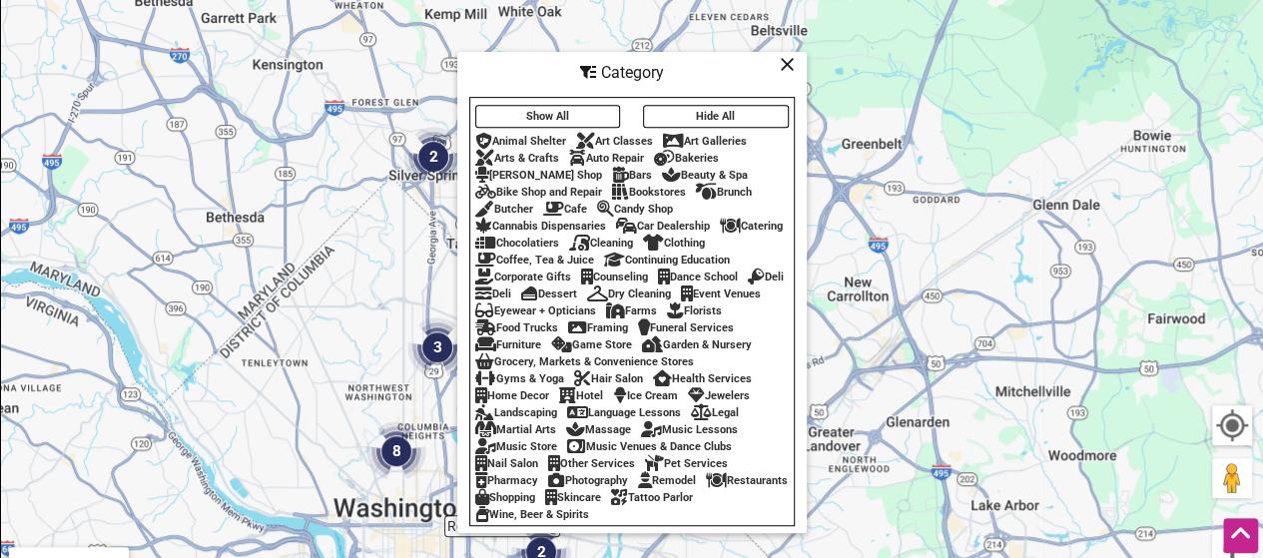
click at [686, 105] on button "Hide All" at bounding box center [716, 116] width 146 height 23
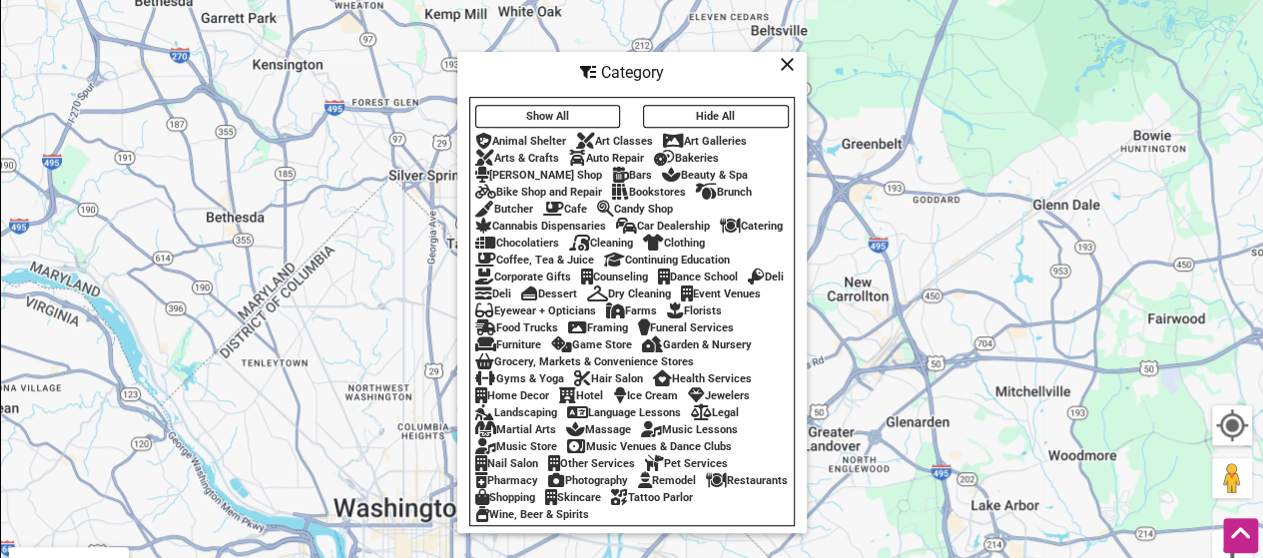
click at [654, 203] on div "Candy Shop" at bounding box center [635, 209] width 76 height 13
click at [535, 237] on div "Chocolatiers" at bounding box center [517, 243] width 84 height 13
click at [543, 368] on div "Grocery, Markets & Convenience Stores" at bounding box center [584, 361] width 219 height 13
click at [632, 338] on div "Game Store" at bounding box center [591, 344] width 81 height 13
click at [782, 64] on icon at bounding box center [787, 64] width 15 height 1
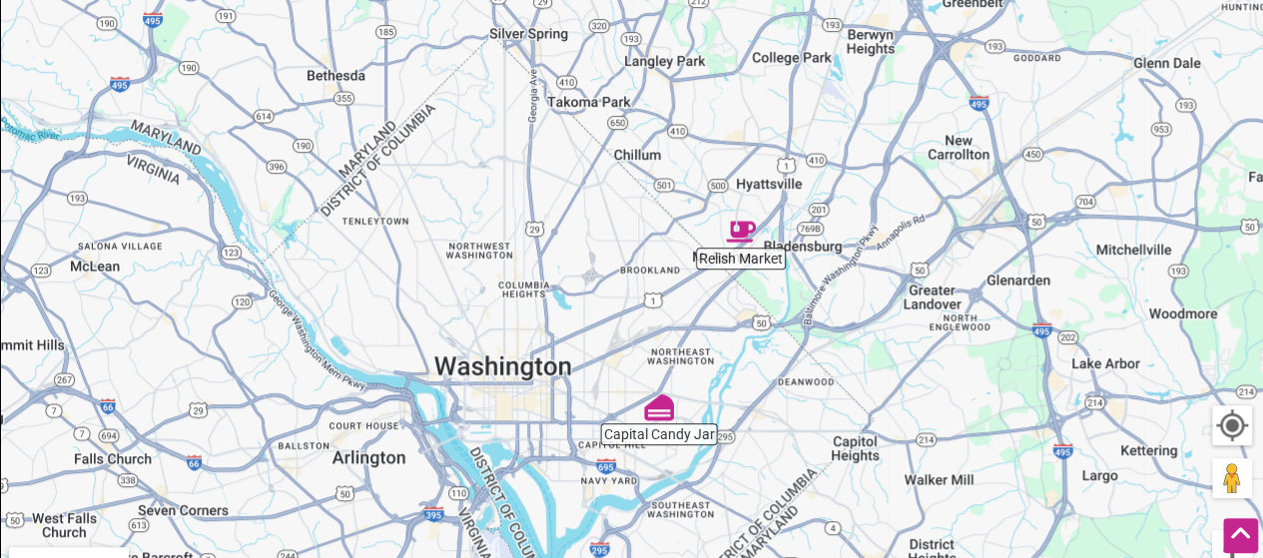
drag, startPoint x: 846, startPoint y: 332, endPoint x: 966, endPoint y: 171, distance: 201.2
click at [966, 171] on div "To navigate, press the arrow keys." at bounding box center [631, 292] width 1261 height 777
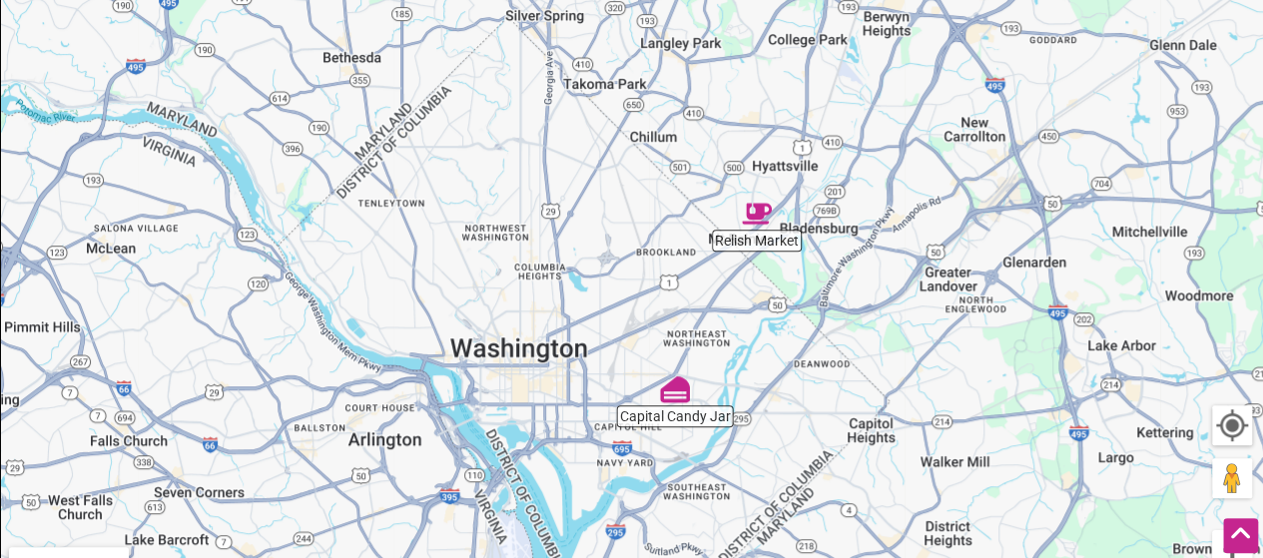
click at [676, 404] on div "To navigate, press the arrow keys." at bounding box center [631, 292] width 1261 height 777
click at [677, 396] on img "Capital Candy Jar" at bounding box center [675, 389] width 30 height 30
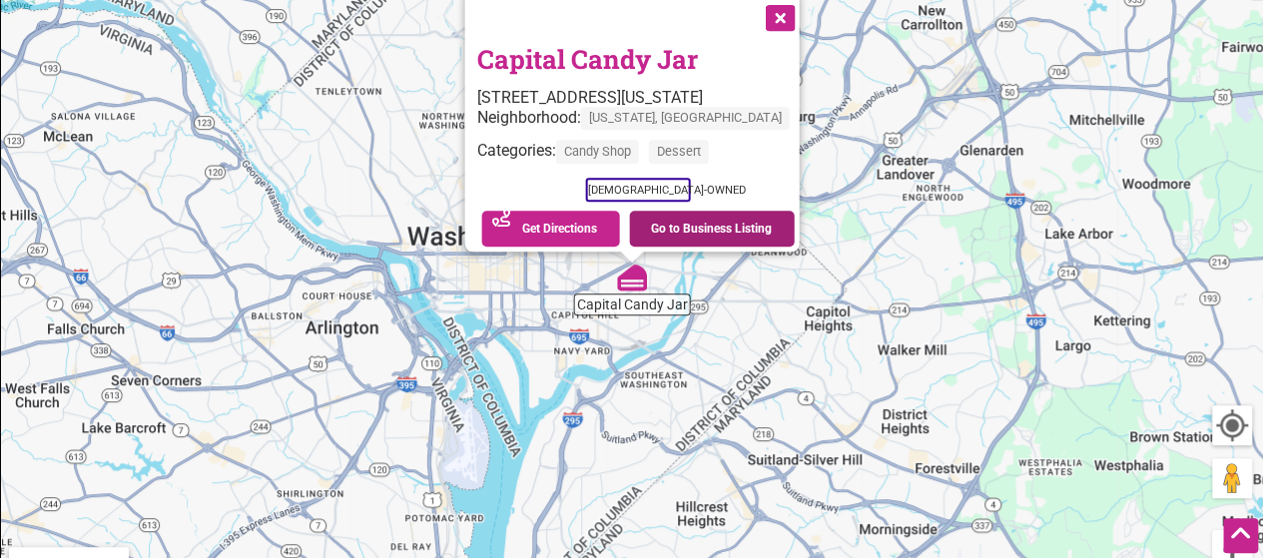
click at [682, 223] on link "Go to Business Listing" at bounding box center [712, 229] width 166 height 36
click at [756, 7] on button "Close" at bounding box center [778, 16] width 50 height 50
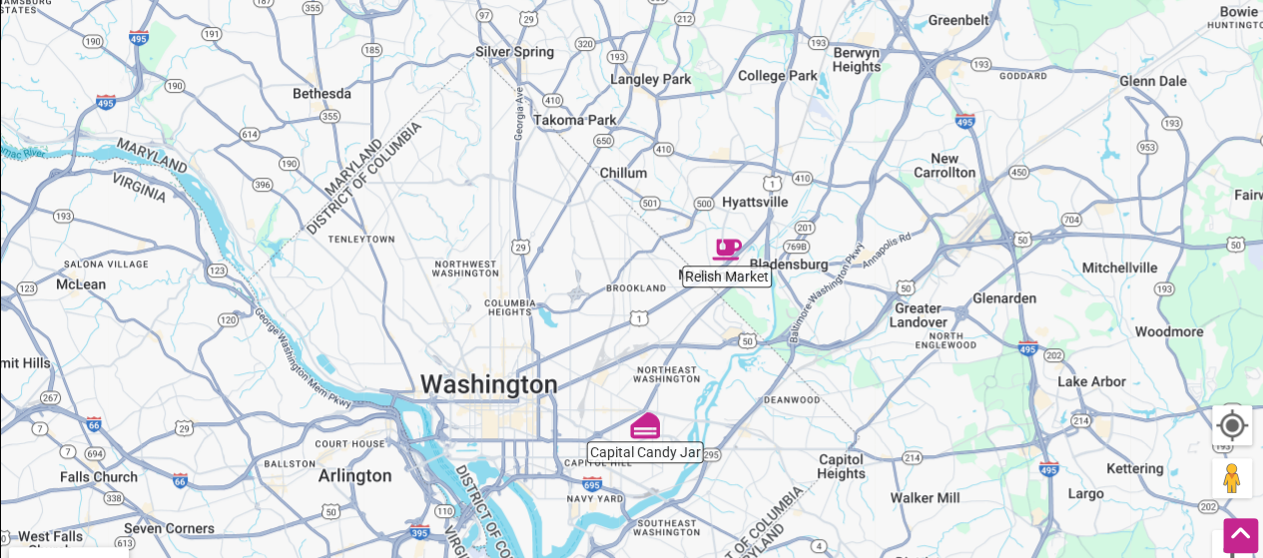
drag, startPoint x: 904, startPoint y: 153, endPoint x: 911, endPoint y: 247, distance: 94.1
click at [911, 247] on div "To navigate, press the arrow keys." at bounding box center [631, 292] width 1261 height 777
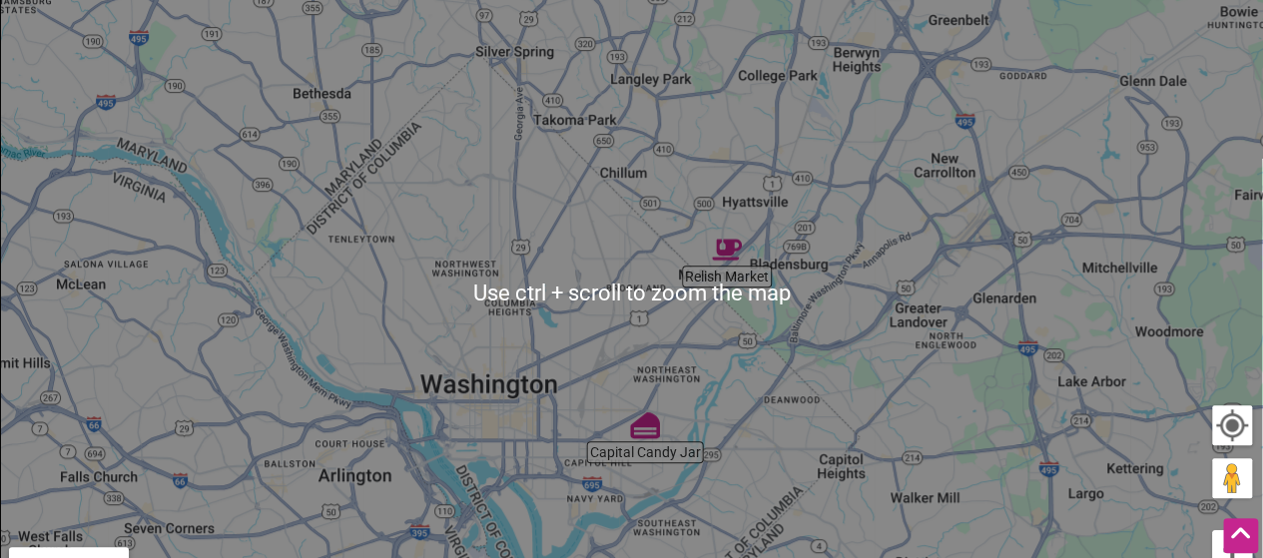
scroll to position [699, 0]
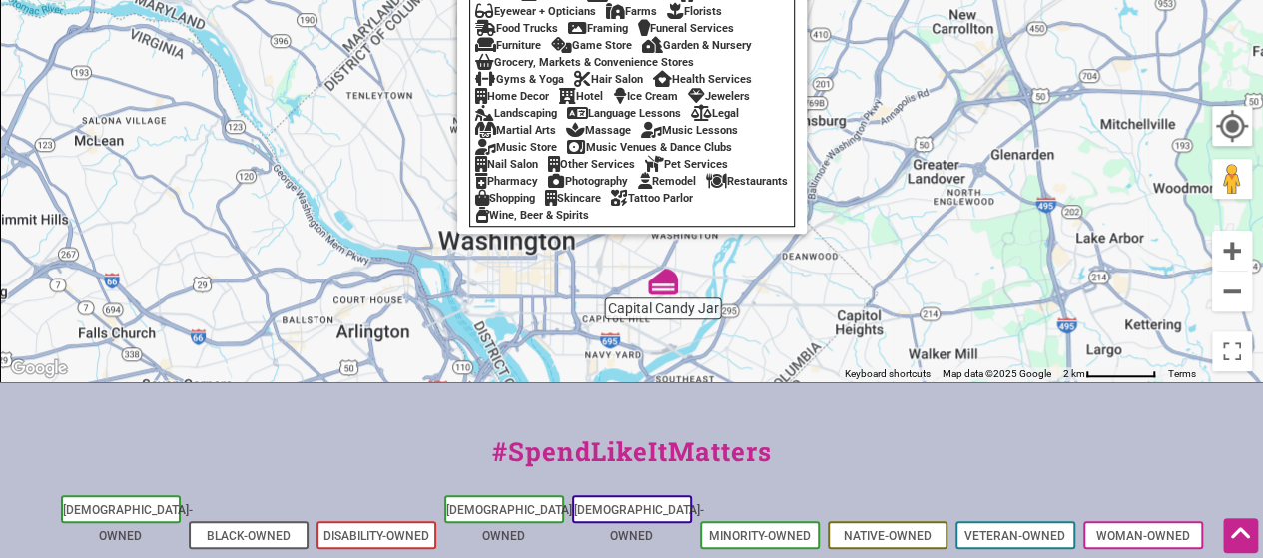
drag, startPoint x: 934, startPoint y: 103, endPoint x: 944, endPoint y: 233, distance: 130.2
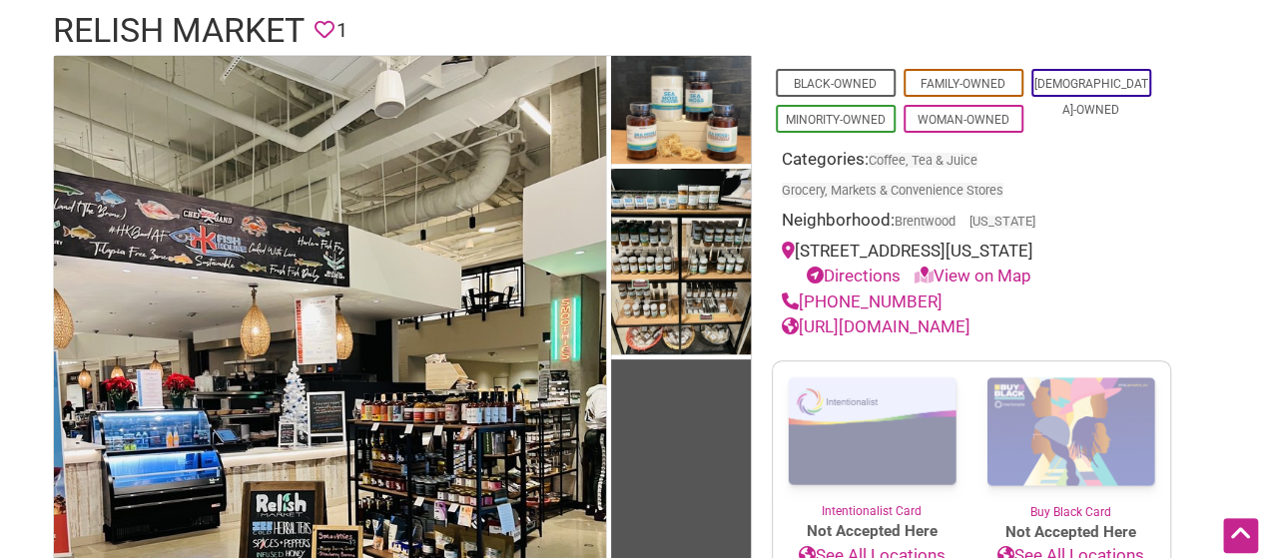
scroll to position [100, 0]
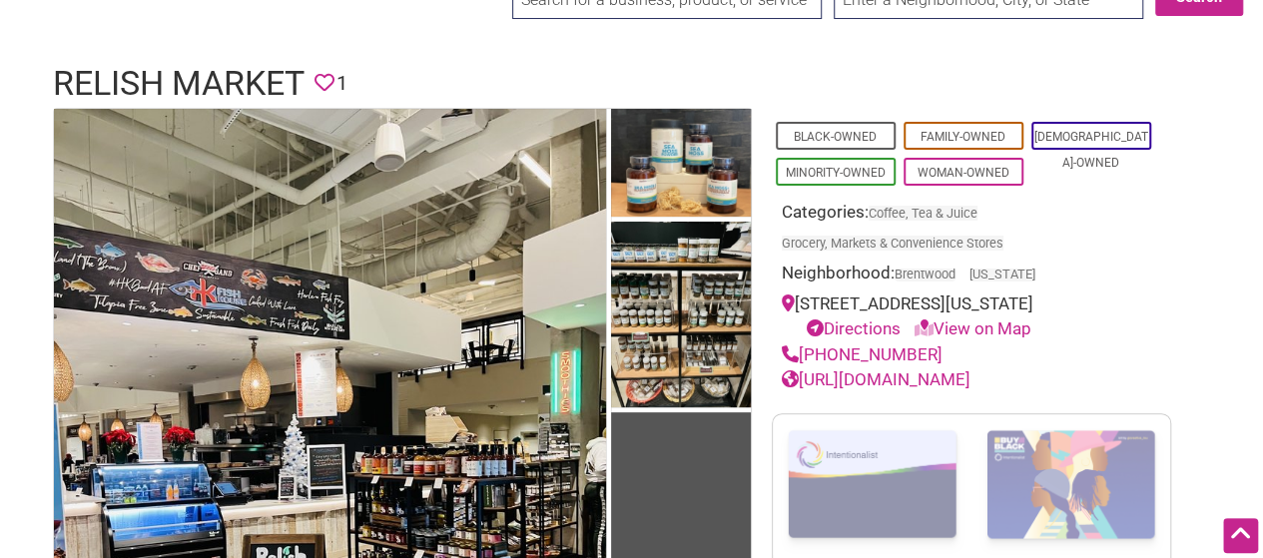
click at [939, 377] on link "https://relishmarket.com/" at bounding box center [876, 379] width 189 height 20
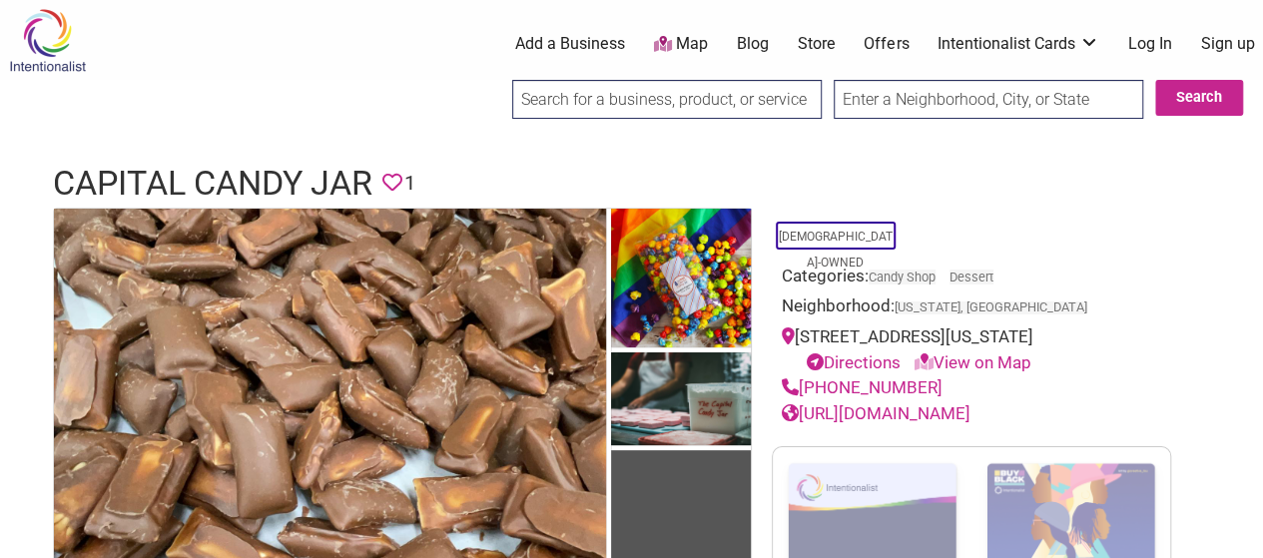
click at [883, 408] on link "[URL][DOMAIN_NAME]" at bounding box center [876, 413] width 189 height 20
